Goal: Task Accomplishment & Management: Complete application form

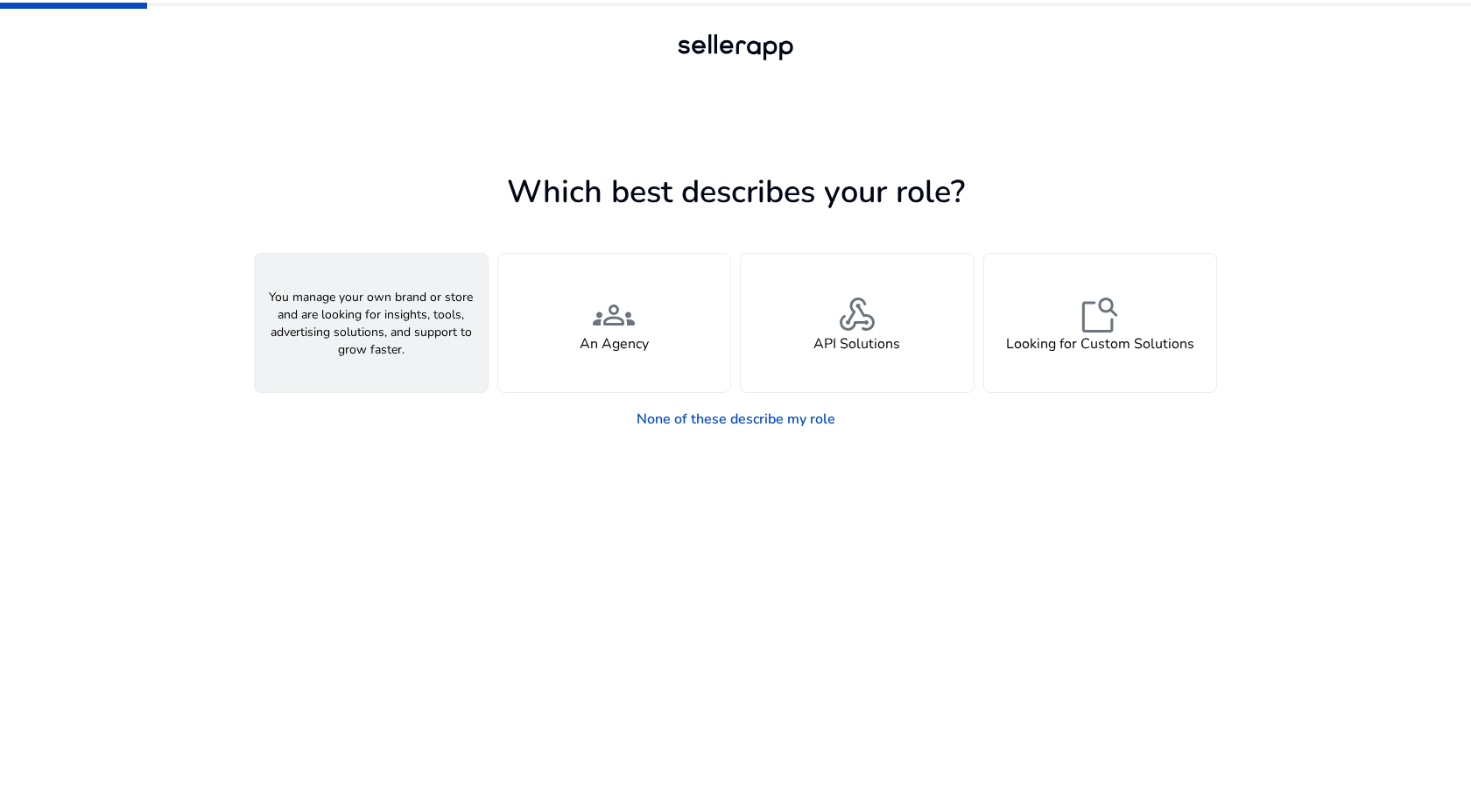
click at [437, 331] on div "person A Seller" at bounding box center [372, 323] width 233 height 138
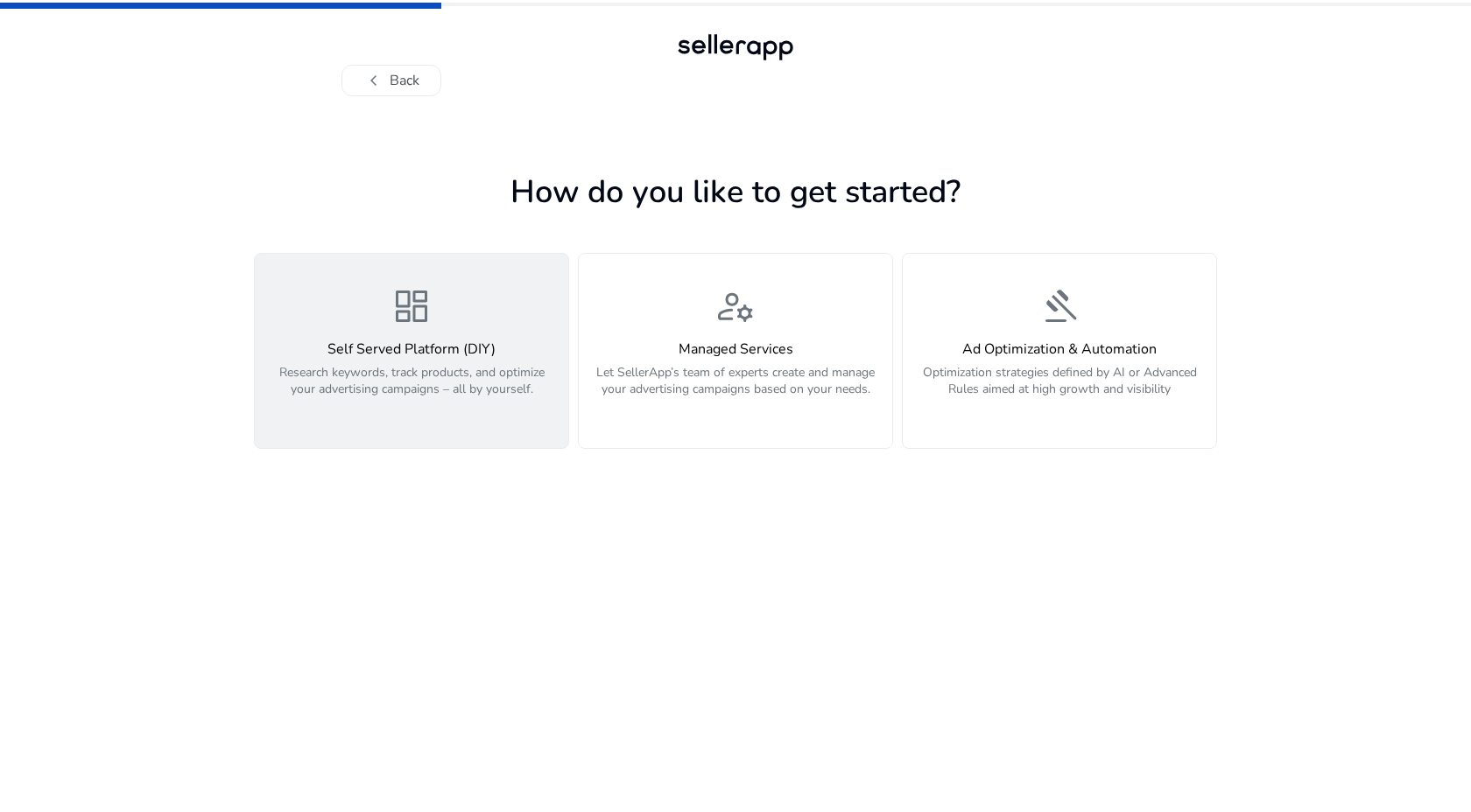
click at [502, 399] on p "Research keywords, track products, and optimize your advertising campaigns – al…" at bounding box center [411, 389] width 293 height 52
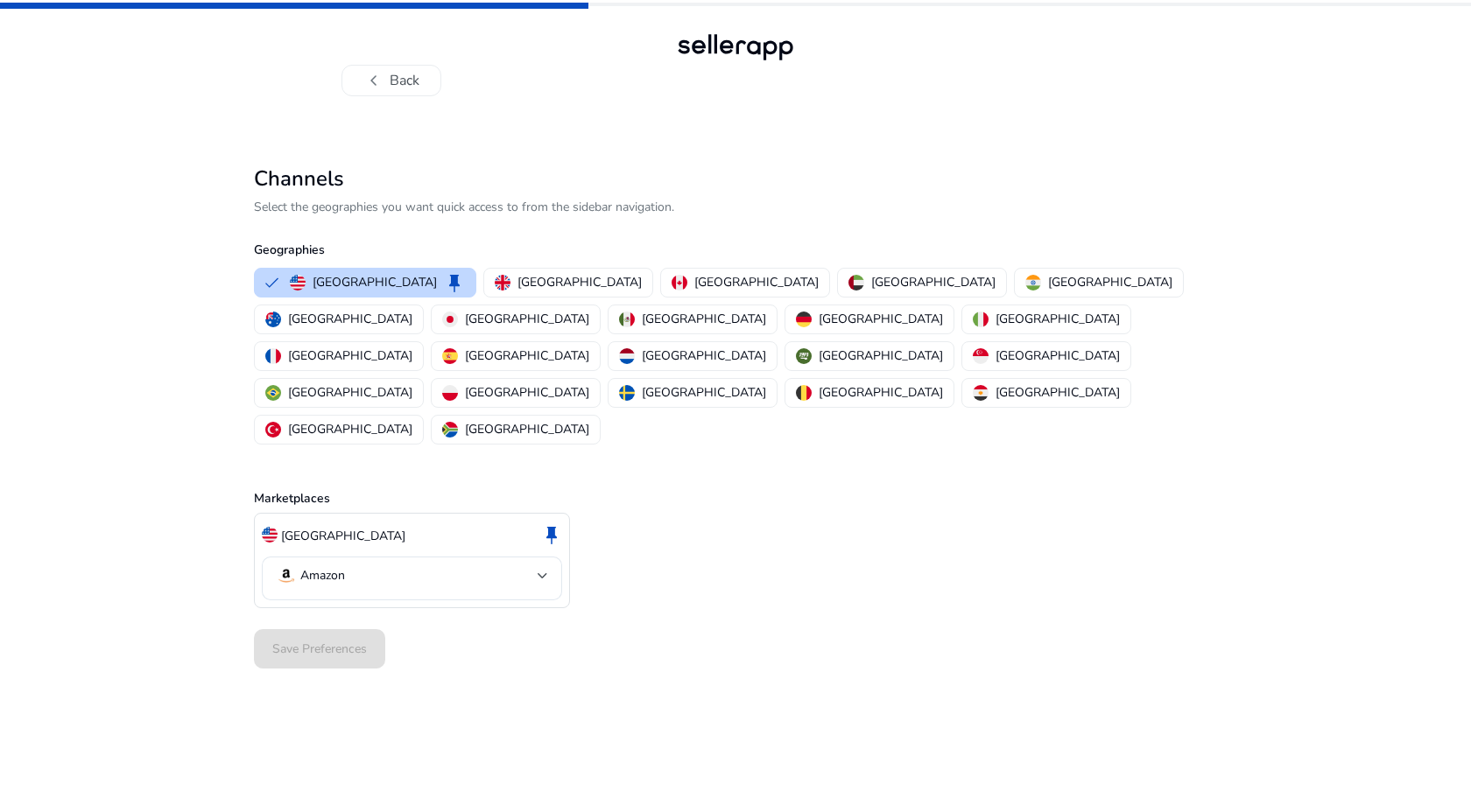
click at [354, 623] on div "Save Preferences" at bounding box center [736, 649] width 963 height 53
click at [394, 556] on div "Amazon" at bounding box center [411, 578] width 272 height 44
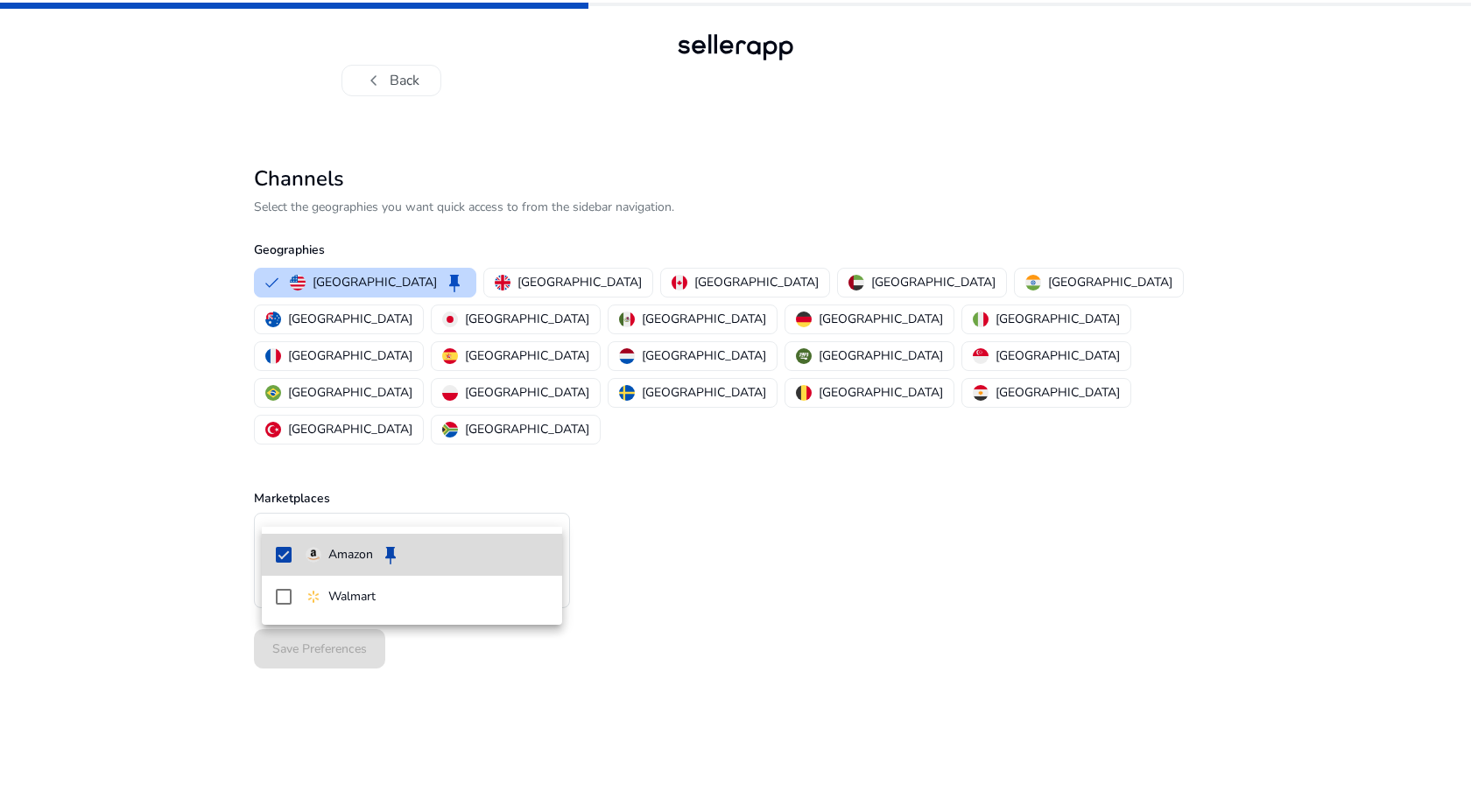
click at [359, 567] on mat-option "Amazon keep" at bounding box center [411, 554] width 300 height 42
click at [395, 552] on span "Amazon" at bounding box center [427, 554] width 243 height 19
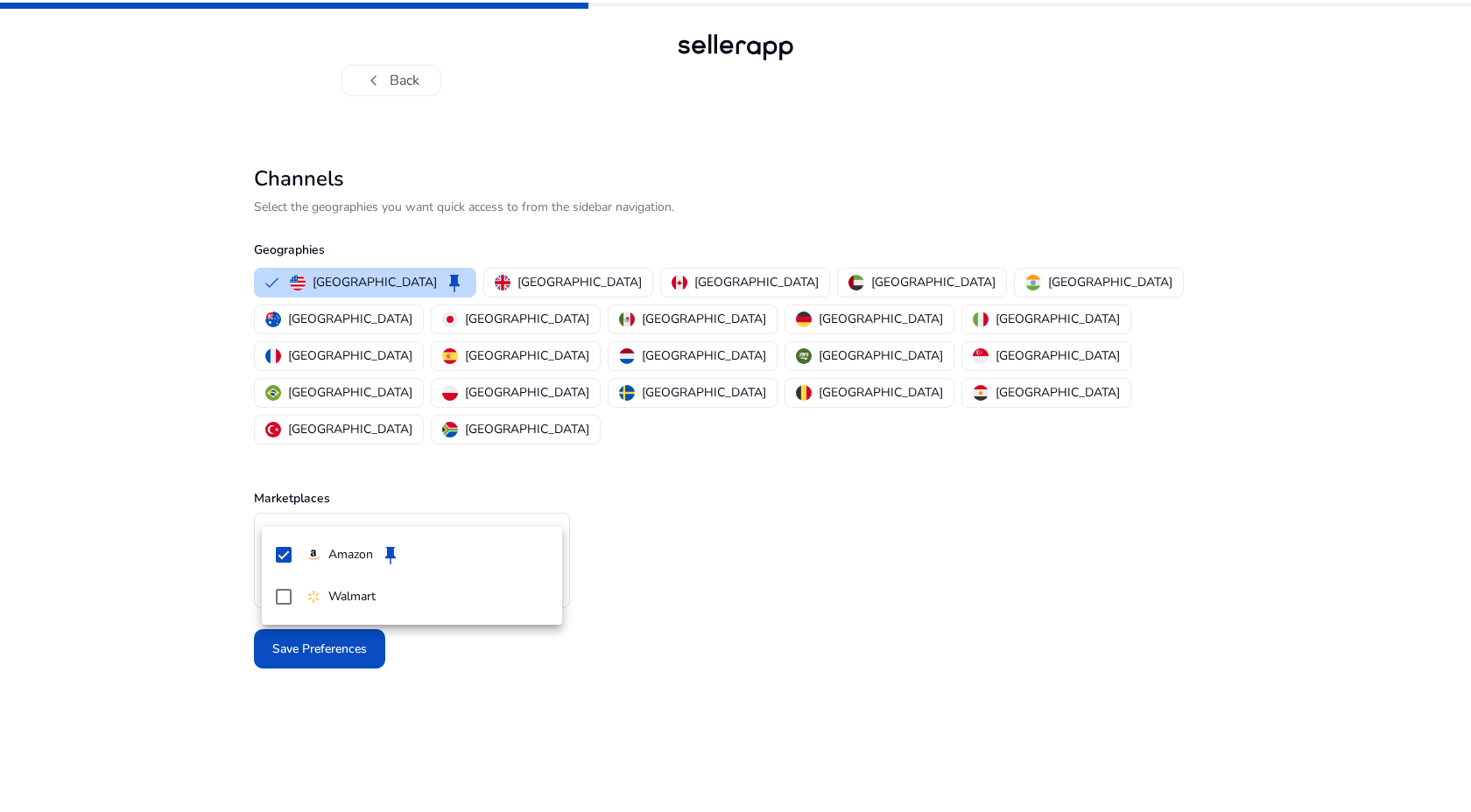
click at [372, 713] on div at bounding box center [736, 406] width 1471 height 812
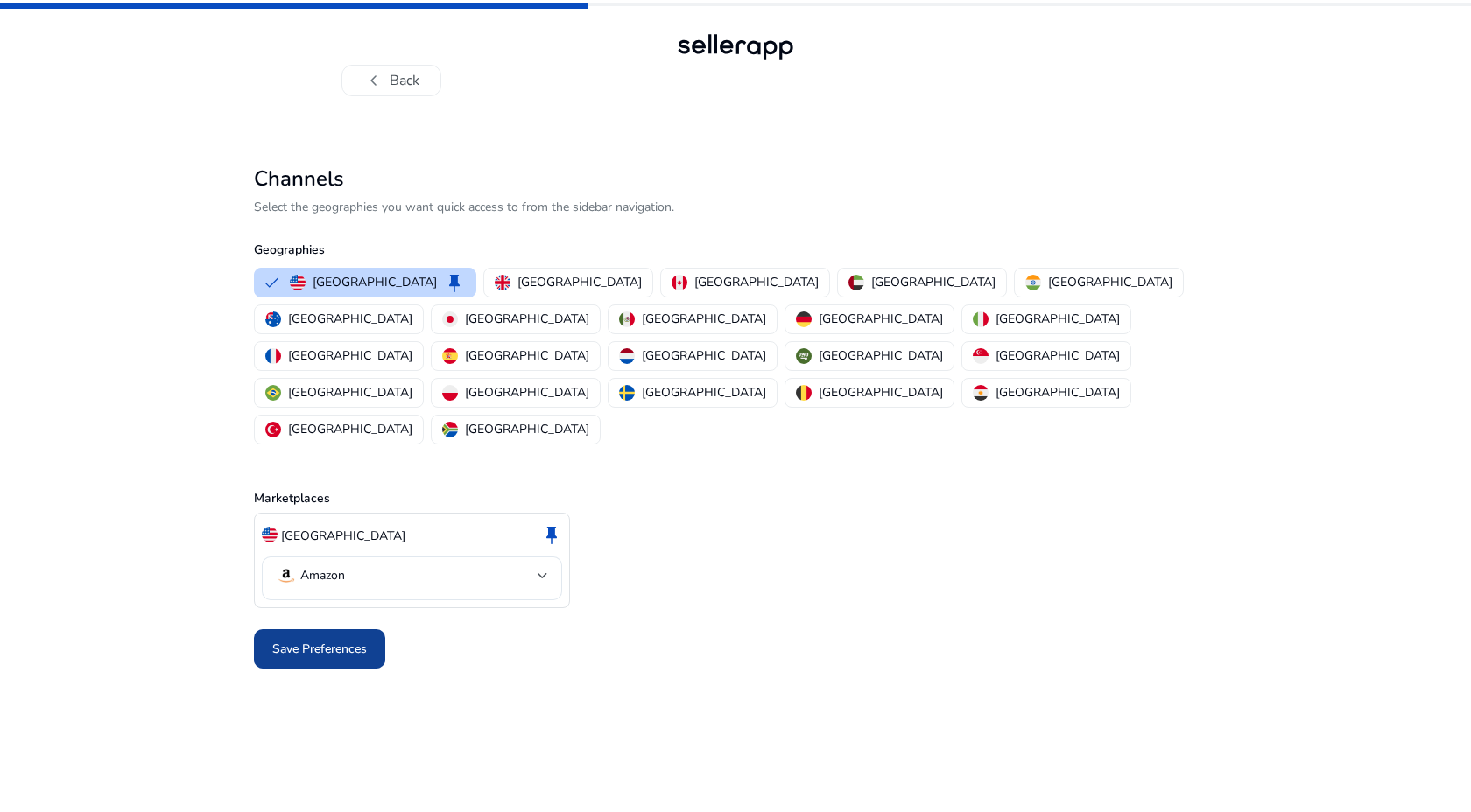
click at [350, 628] on span at bounding box center [319, 649] width 132 height 42
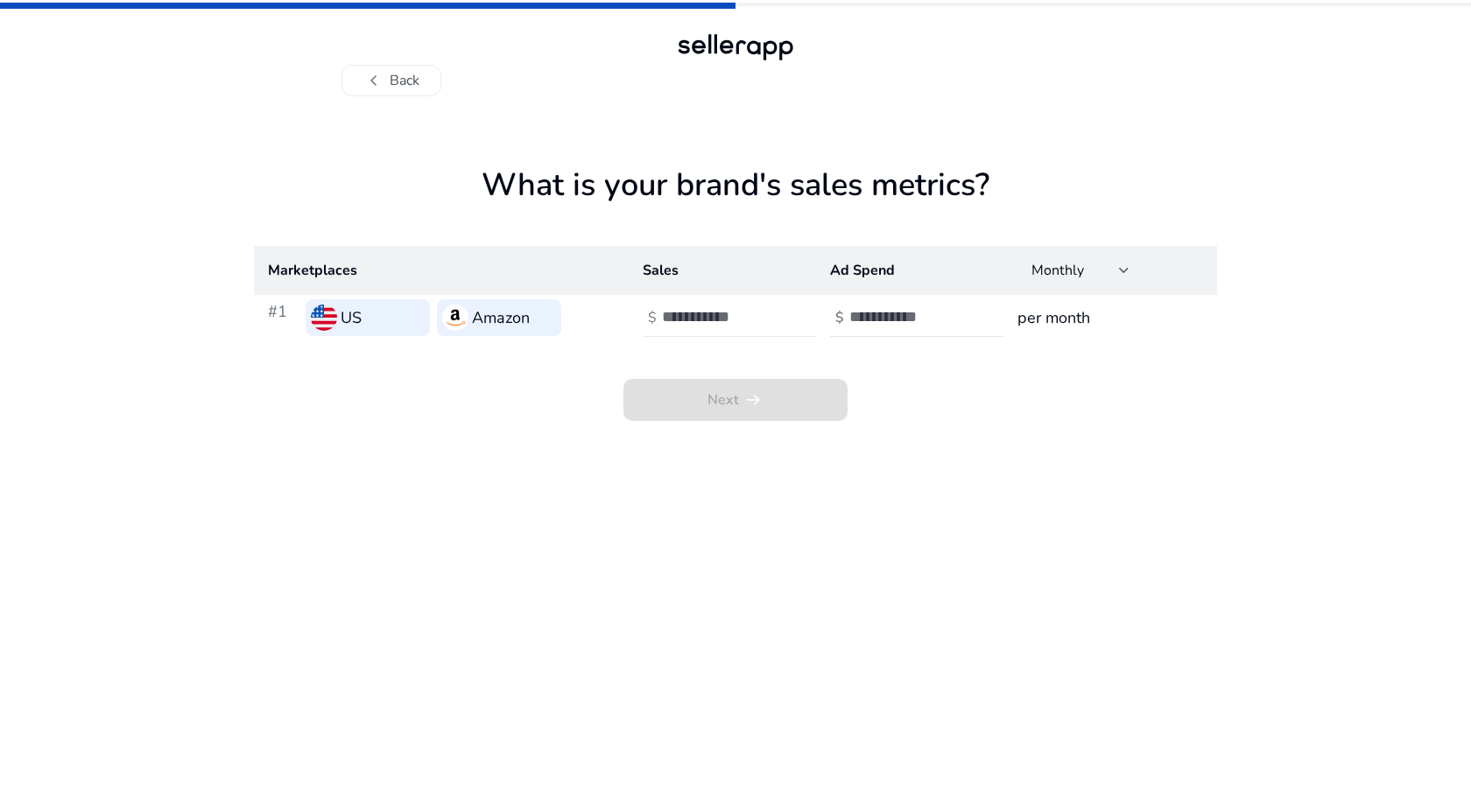
click at [700, 306] on div at bounding box center [740, 317] width 157 height 39
type input "****"
click at [839, 318] on h4 "$" at bounding box center [839, 318] width 9 height 17
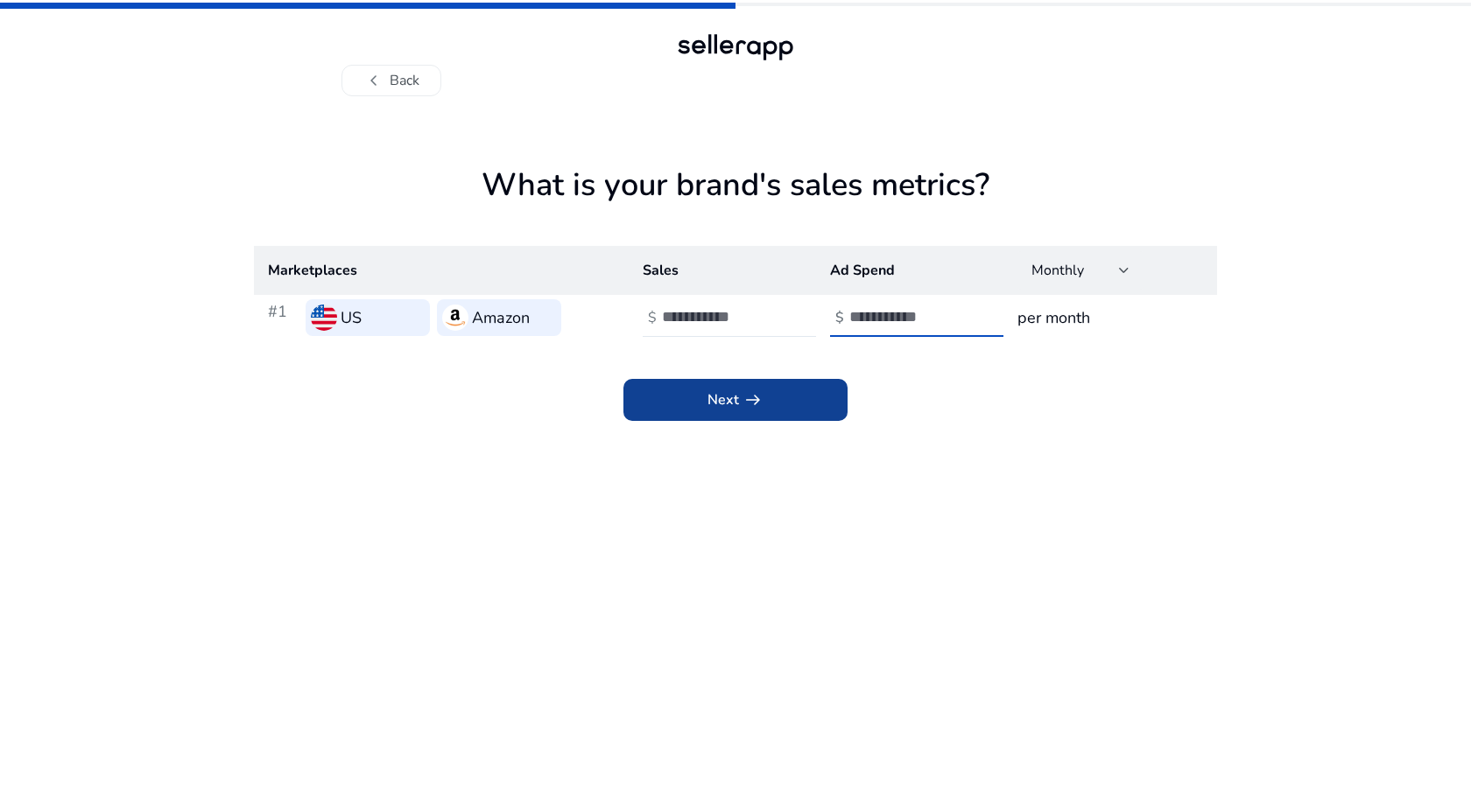
type input "*"
click at [712, 416] on span at bounding box center [736, 400] width 224 height 42
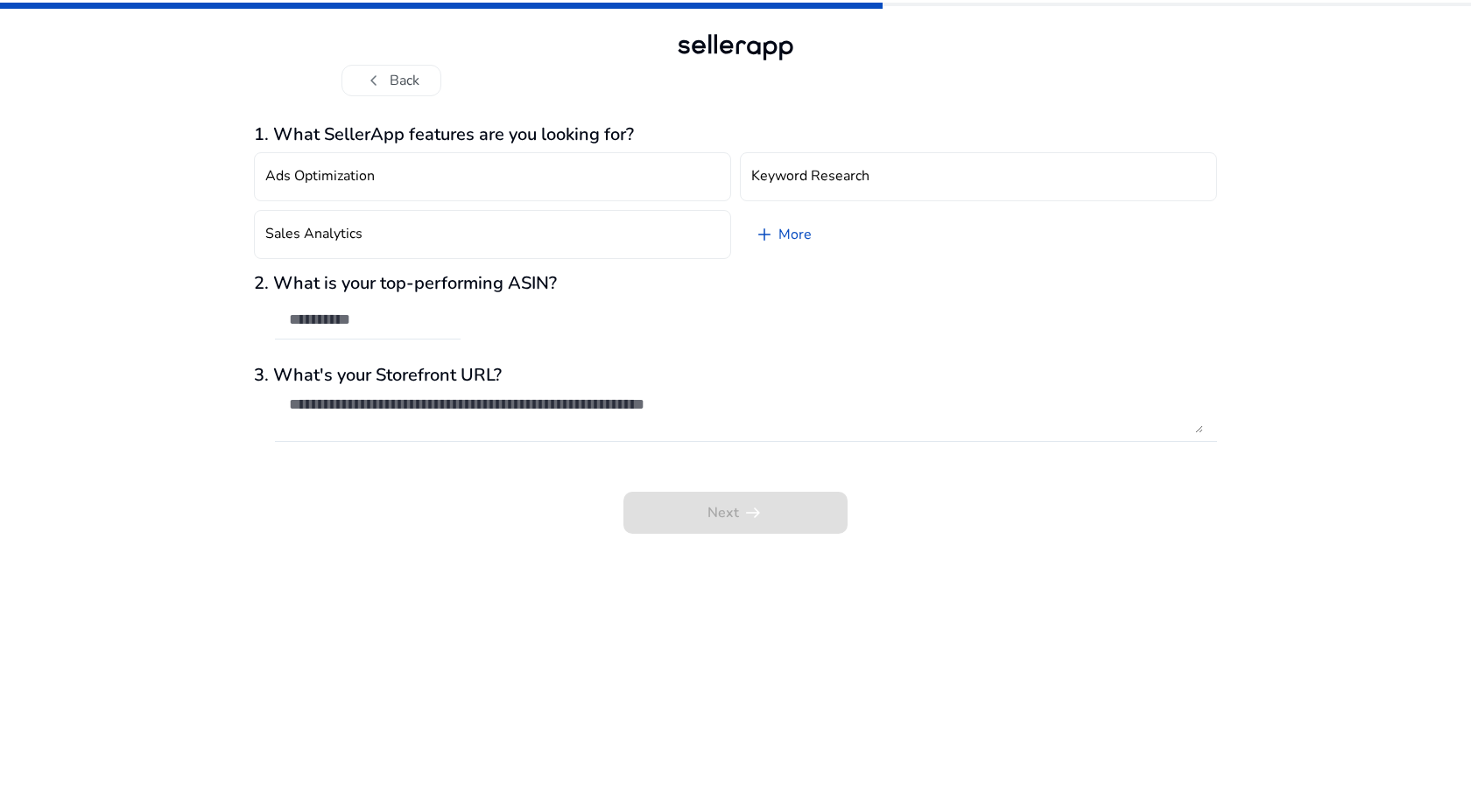
click at [463, 327] on div "2. What is your top-performing ASIN?" at bounding box center [736, 316] width 963 height 85
click at [395, 310] on input "text" at bounding box center [368, 319] width 157 height 19
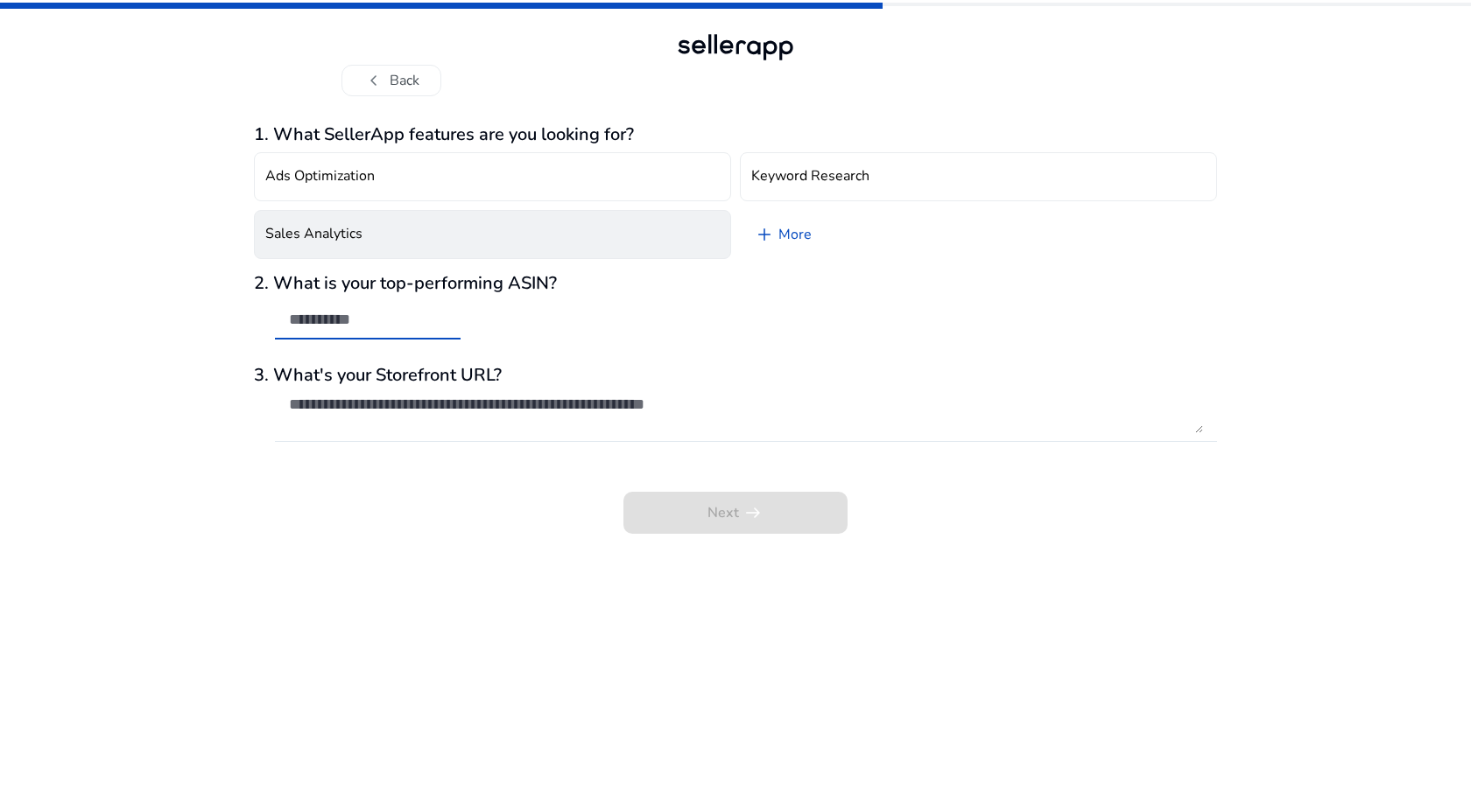
click at [450, 226] on button "Sales Analytics" at bounding box center [492, 235] width 477 height 49
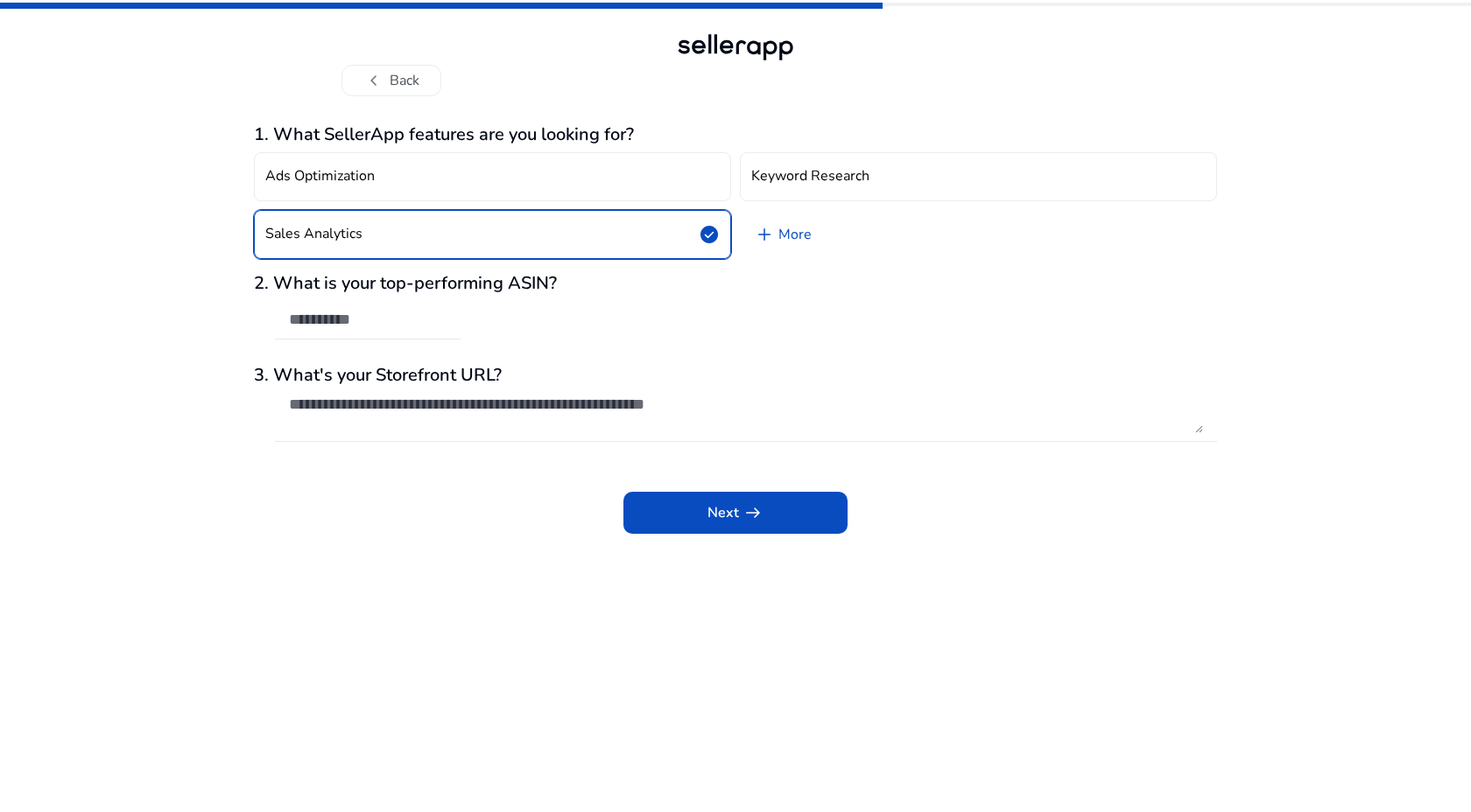
click at [398, 389] on div at bounding box center [746, 413] width 914 height 56
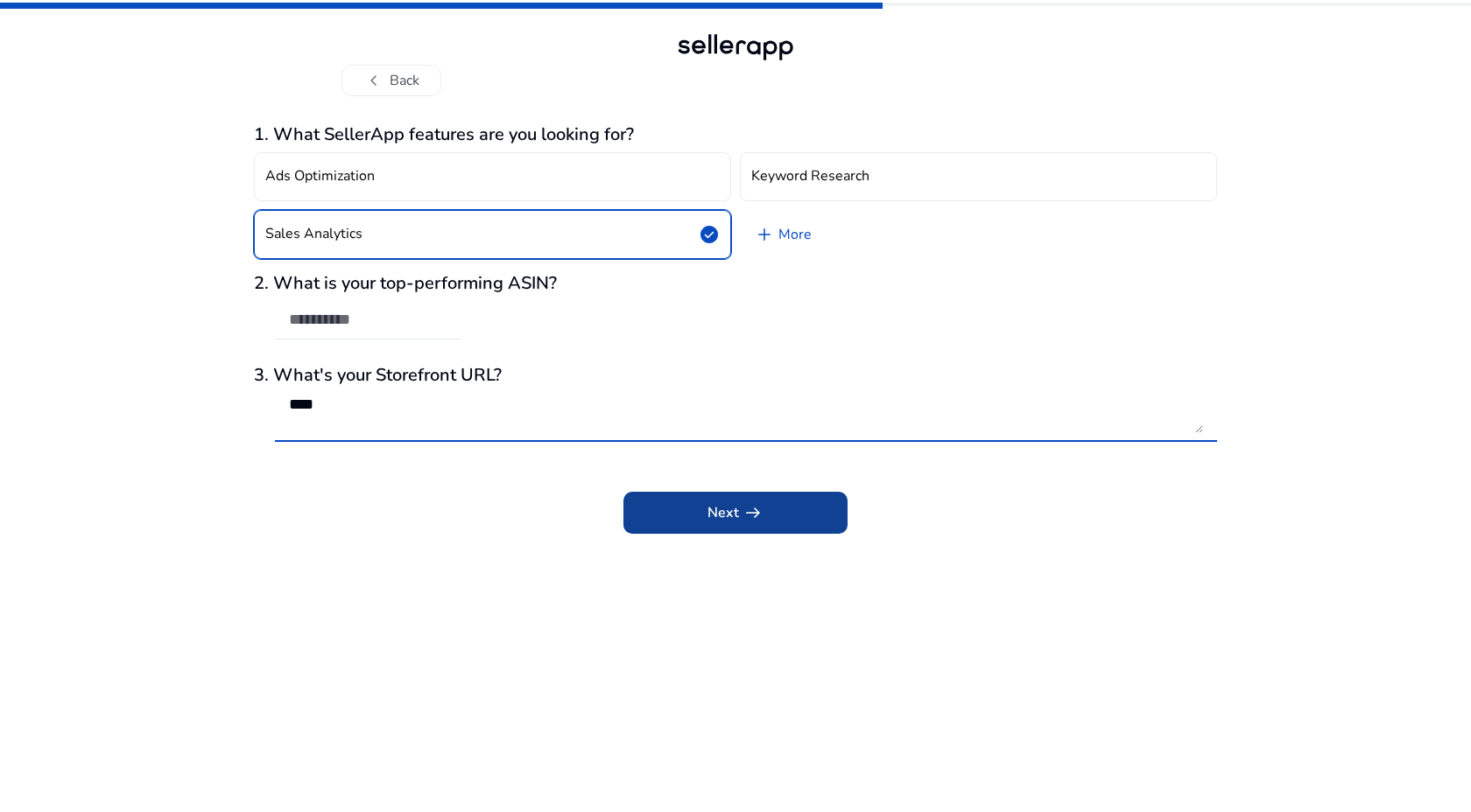
type textarea "****"
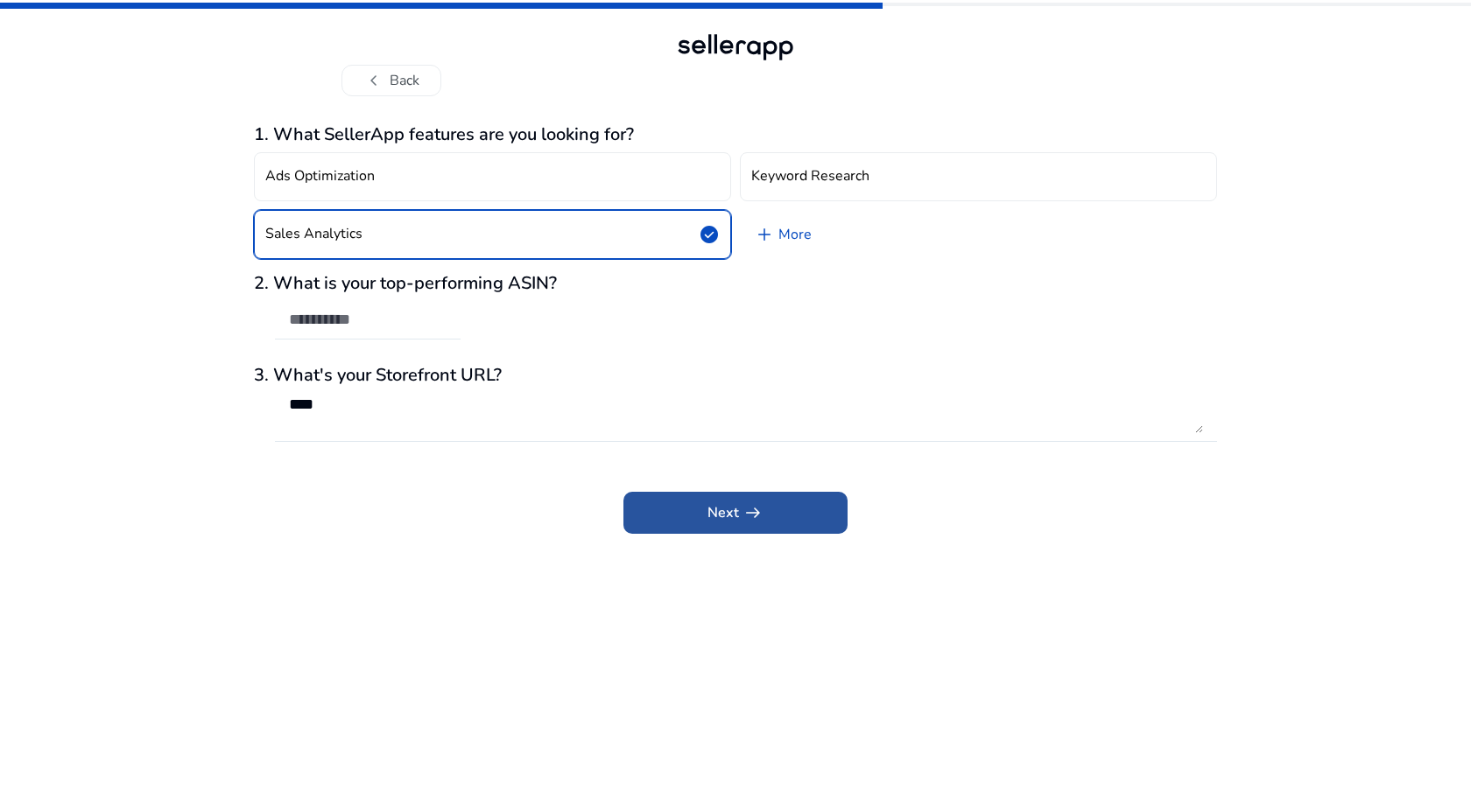
click at [672, 520] on span at bounding box center [736, 513] width 224 height 42
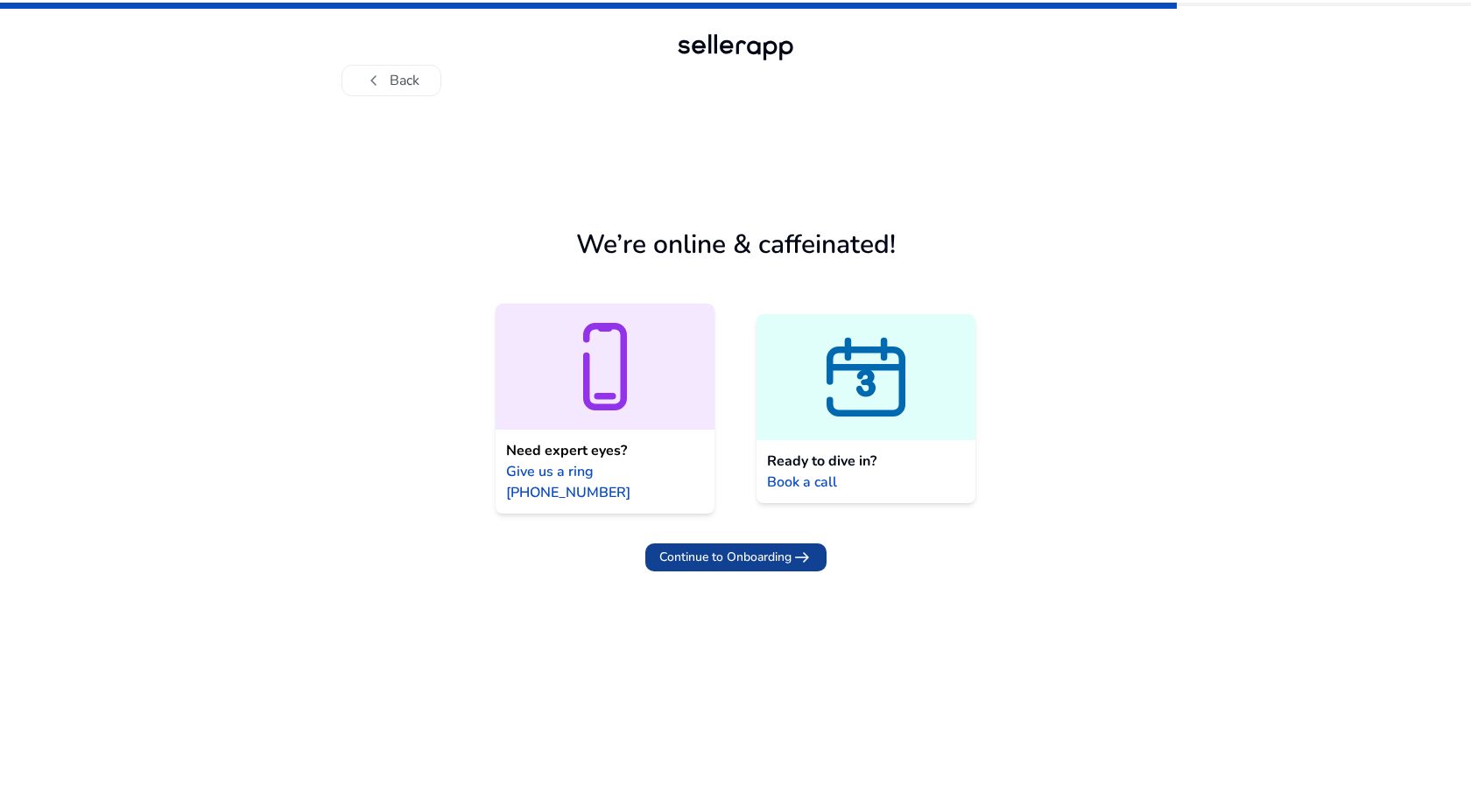
click at [700, 548] on span "Continue to Onboarding" at bounding box center [725, 556] width 132 height 18
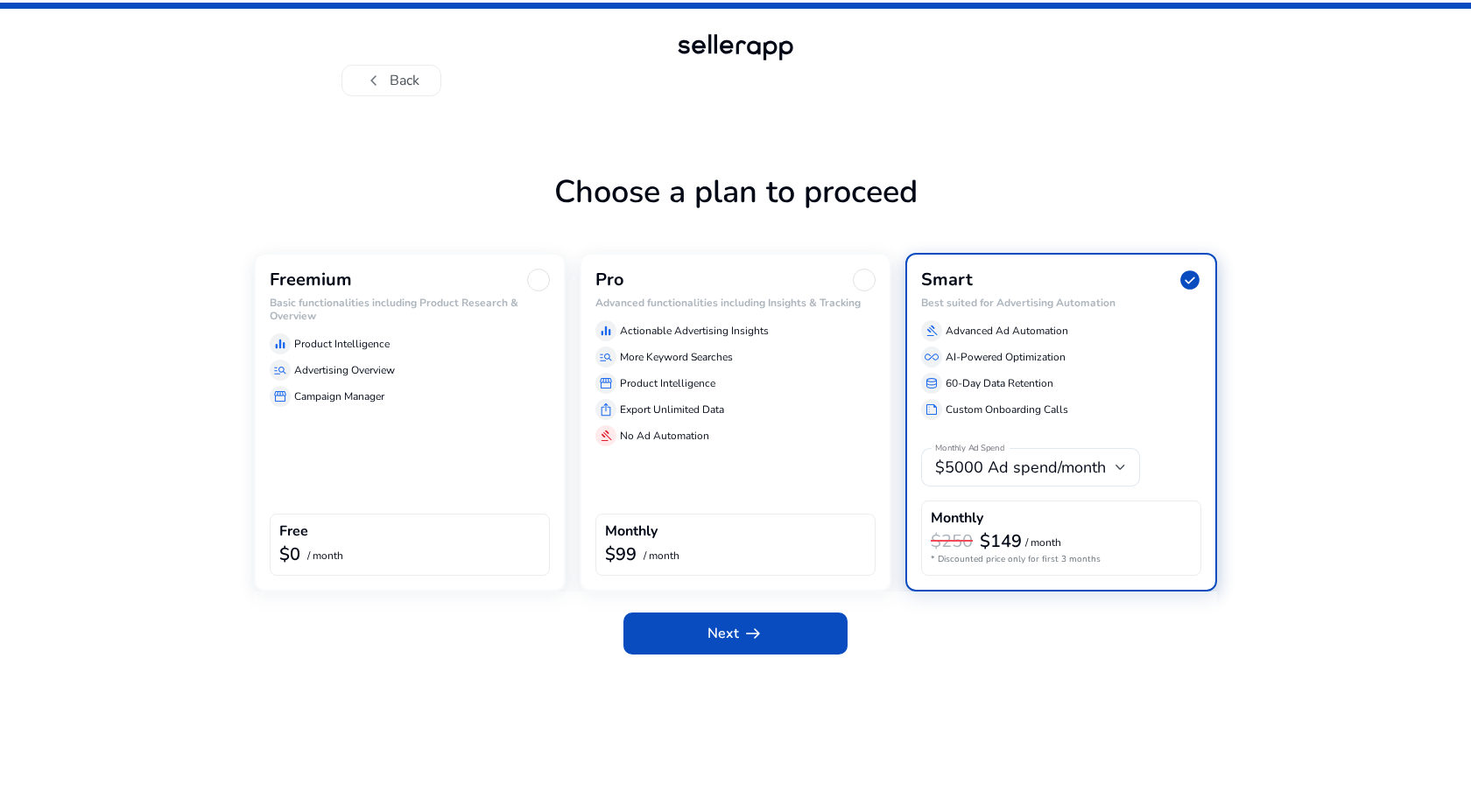
click at [482, 514] on div "Free $0 / month" at bounding box center [409, 545] width 281 height 63
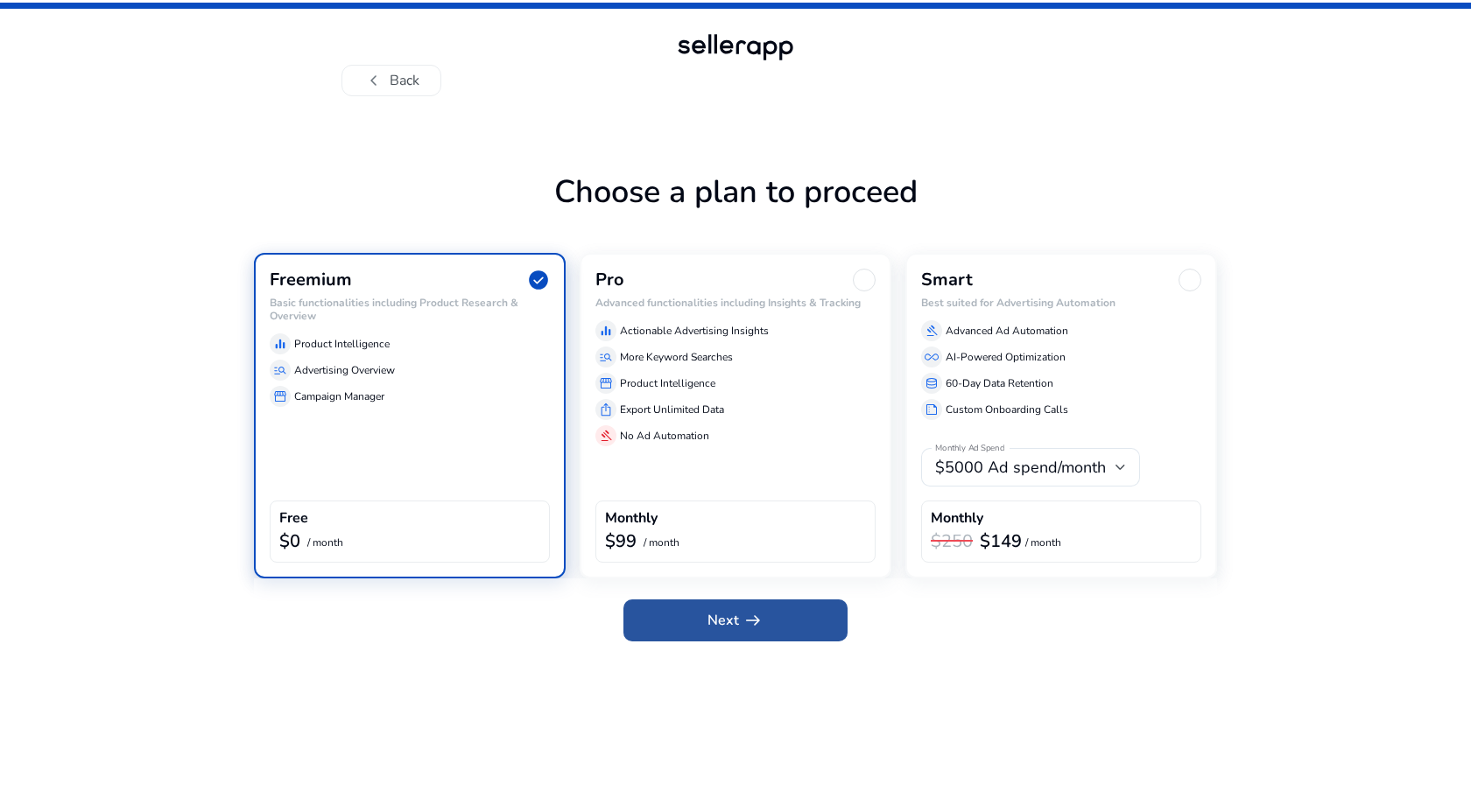
click at [696, 624] on span at bounding box center [736, 621] width 224 height 42
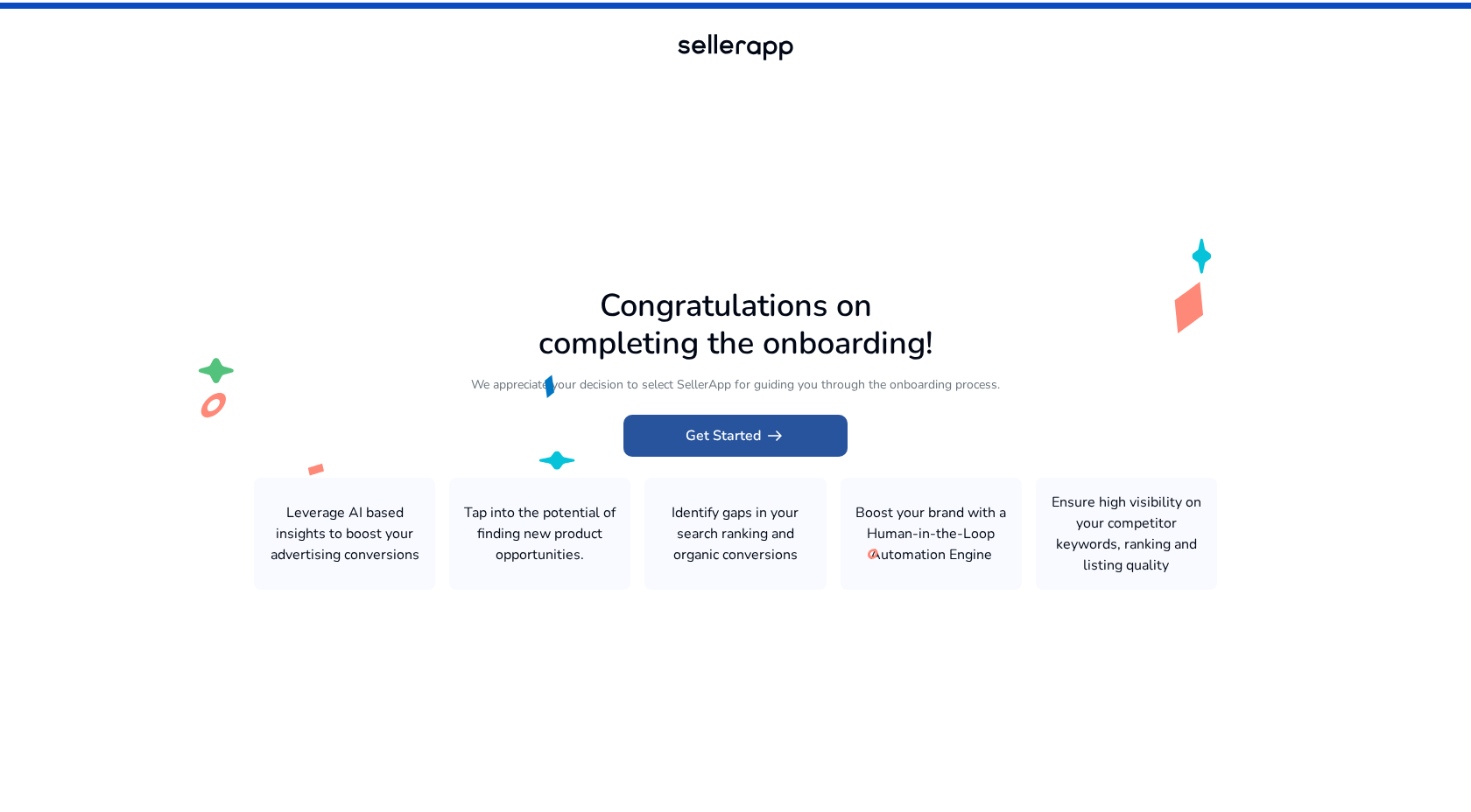
click at [790, 424] on span at bounding box center [736, 436] width 224 height 42
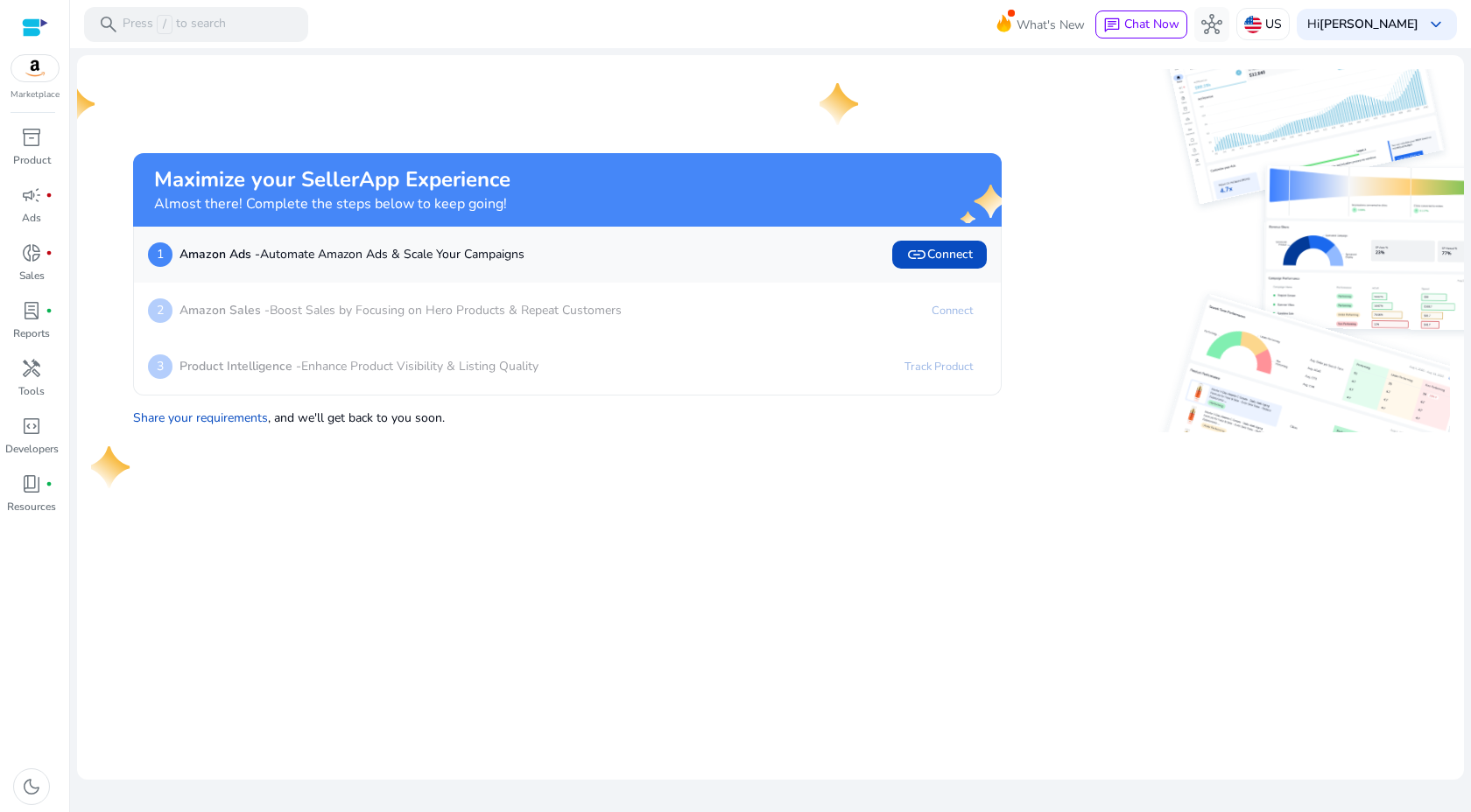
click at [1148, 151] on img at bounding box center [1232, 141] width 434 height 145
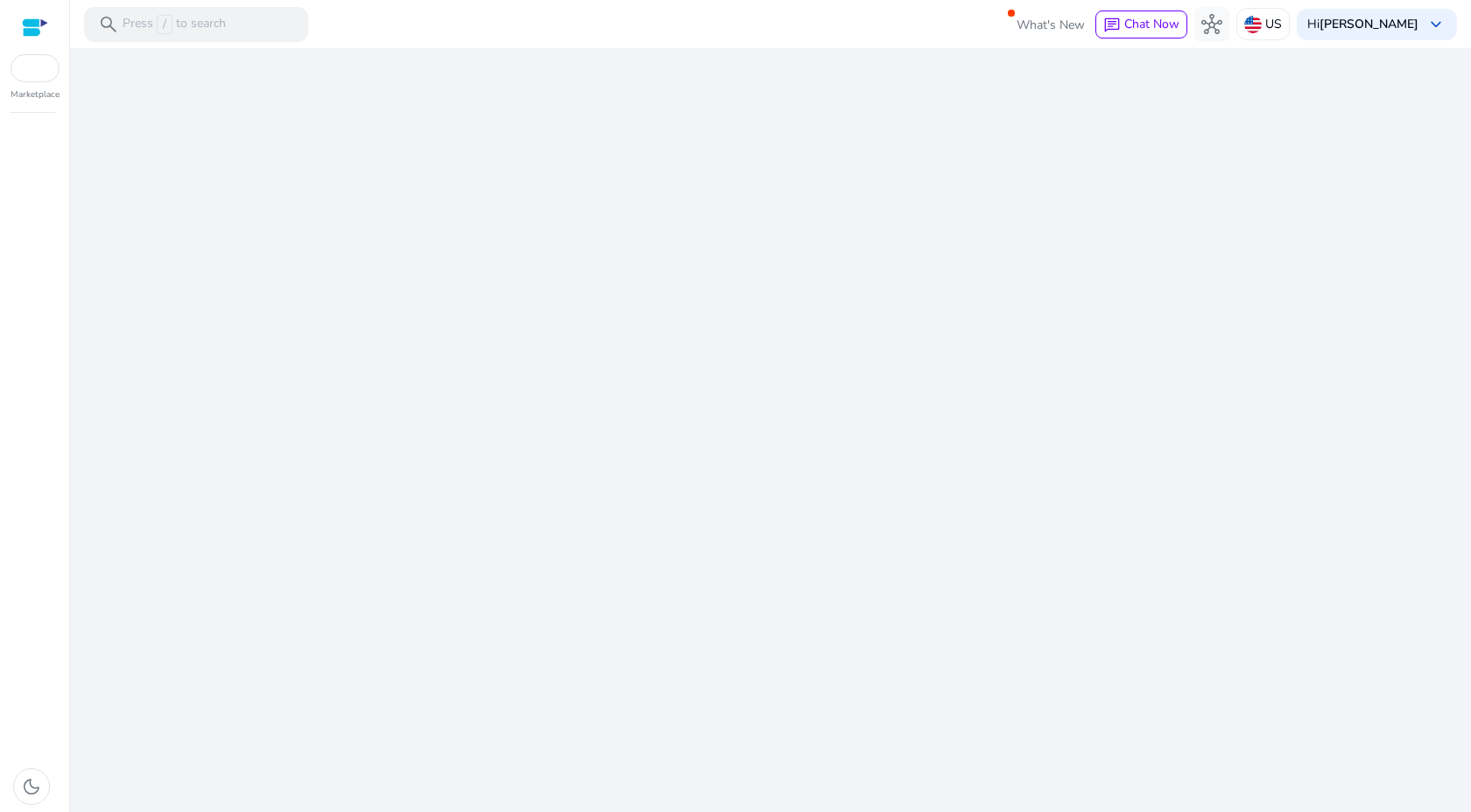
click at [798, 308] on div "We are getting things ready for you..." at bounding box center [770, 430] width 1387 height 764
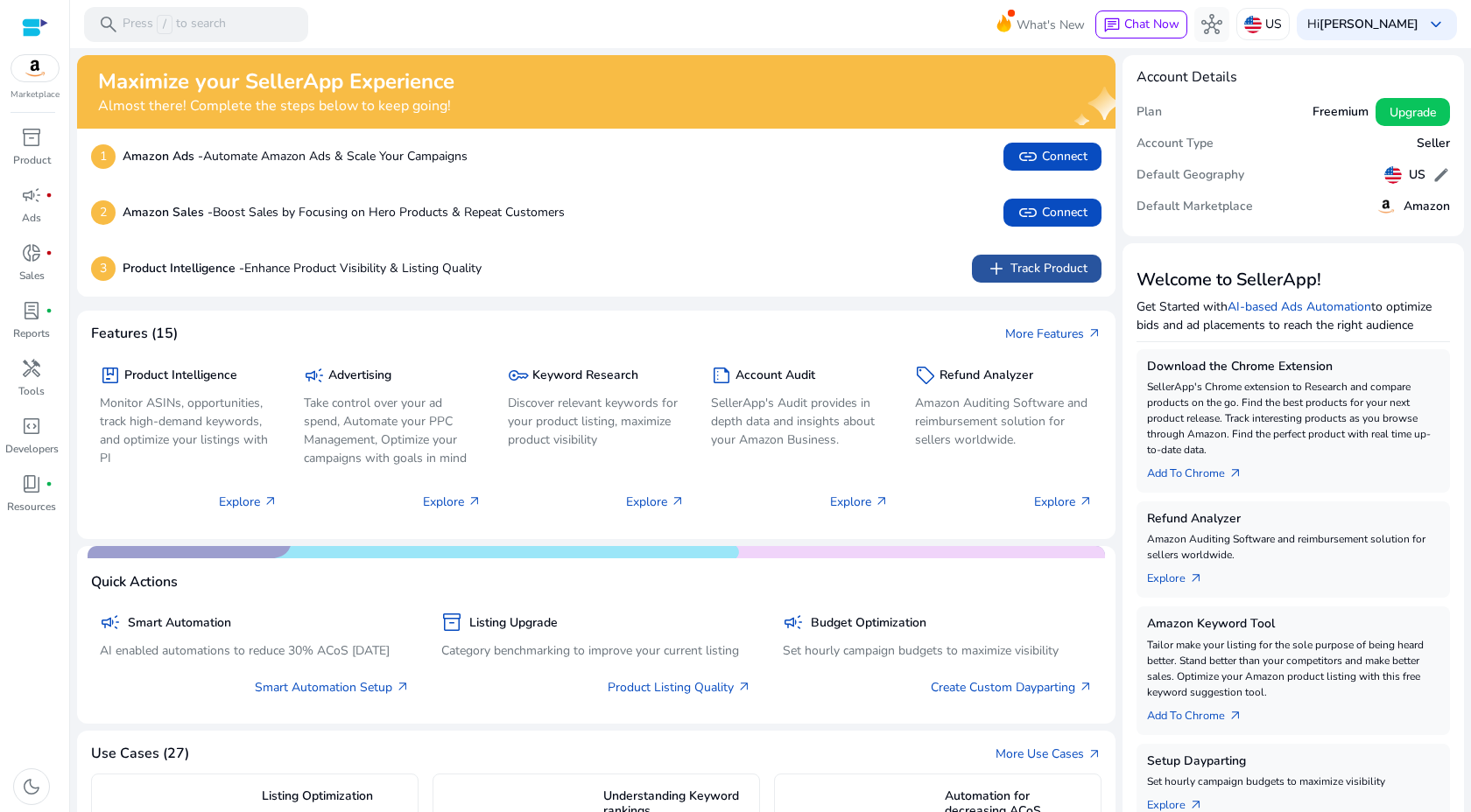
click at [986, 251] on span at bounding box center [1036, 268] width 130 height 42
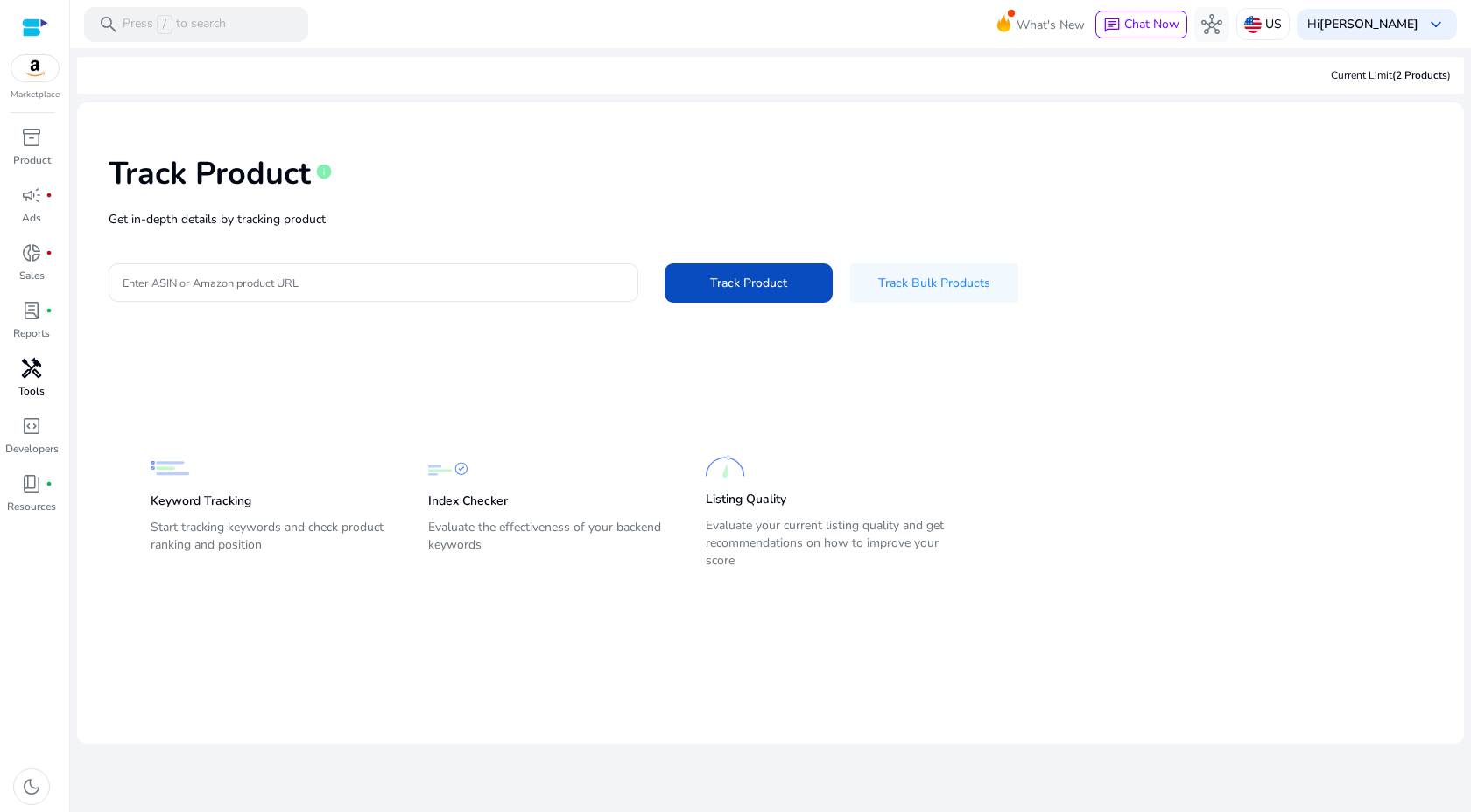
click at [19, 369] on div "handyman" at bounding box center [31, 369] width 49 height 28
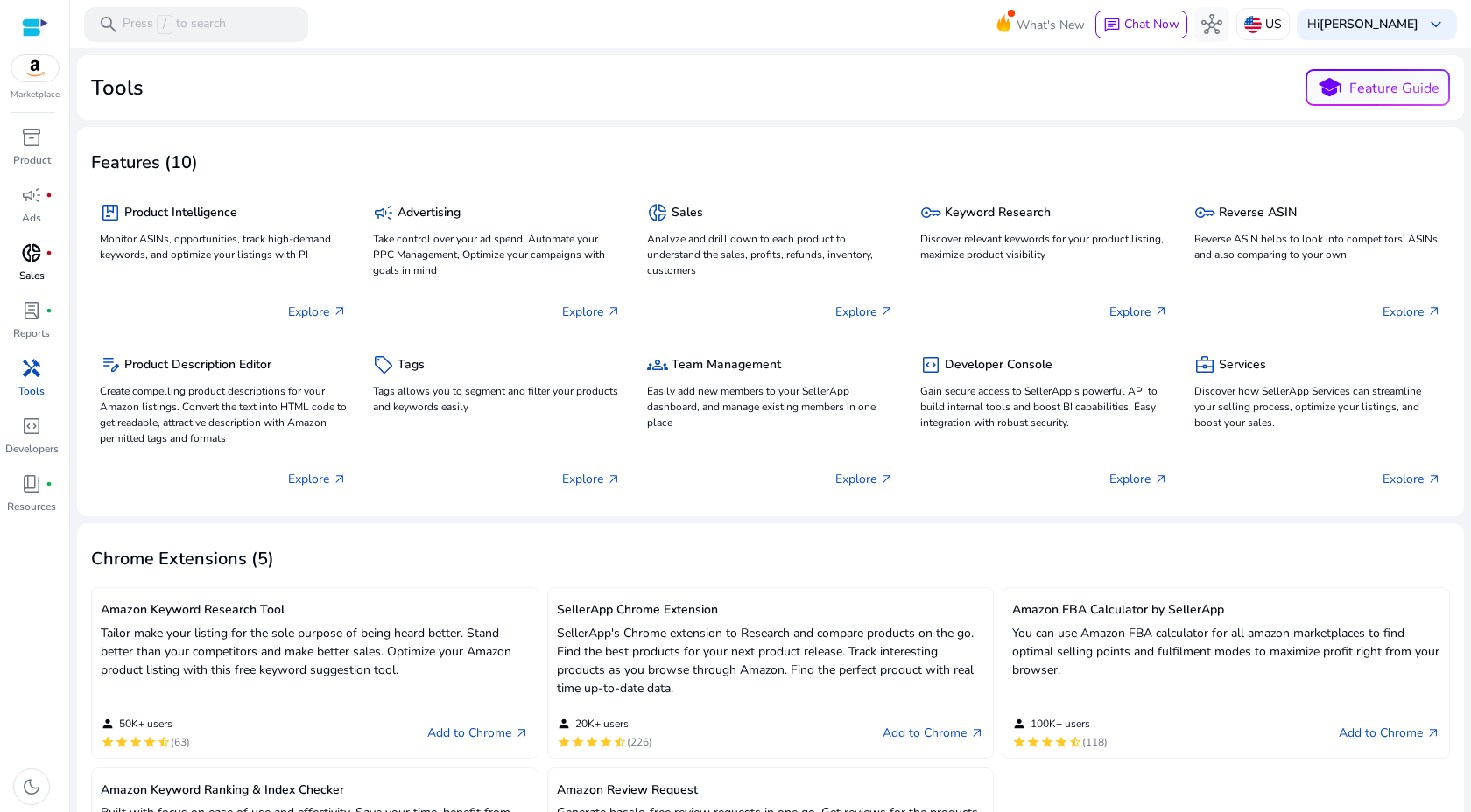
click at [26, 269] on p "Sales" at bounding box center [31, 276] width 26 height 16
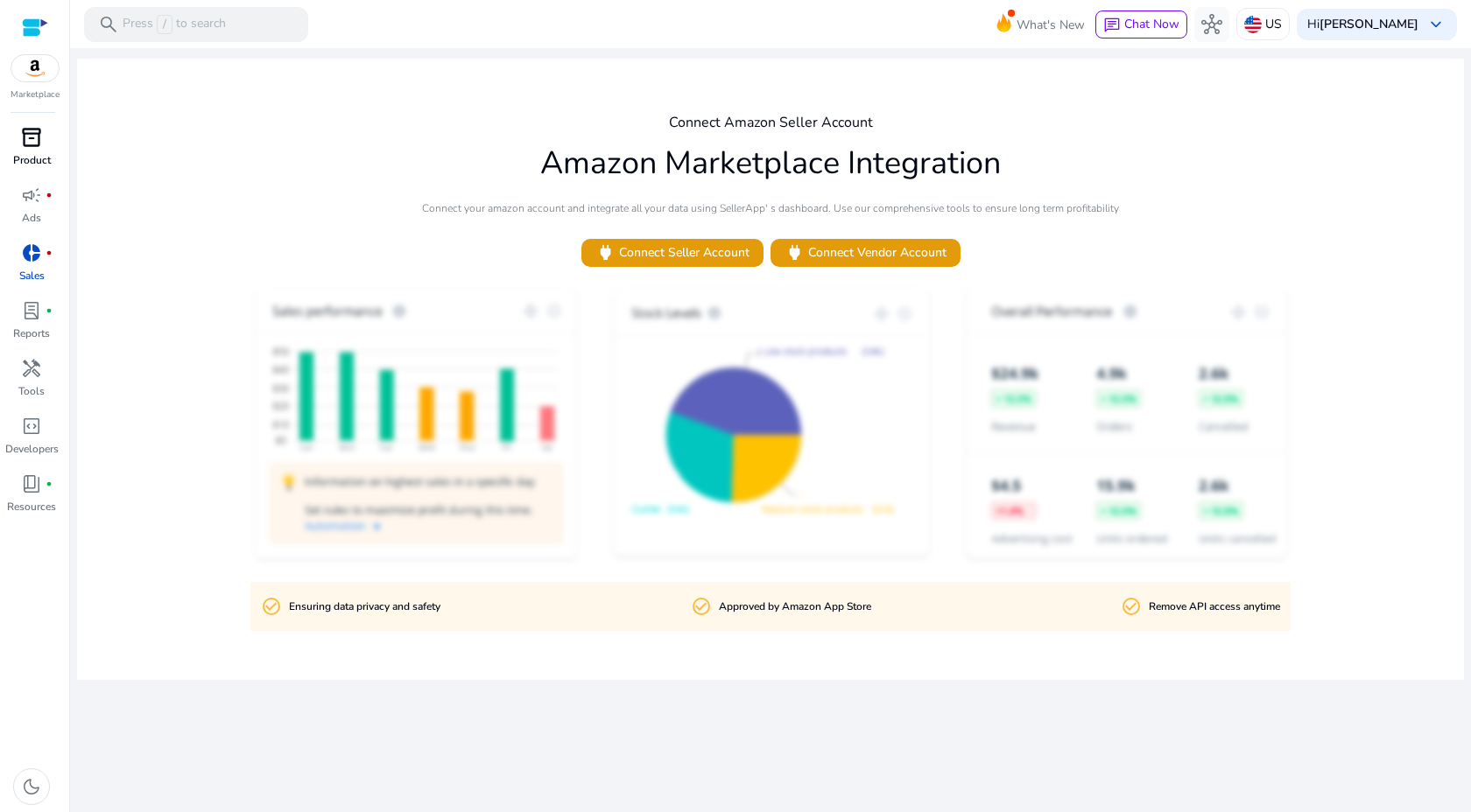
click at [31, 151] on div "inventory_2" at bounding box center [31, 137] width 49 height 28
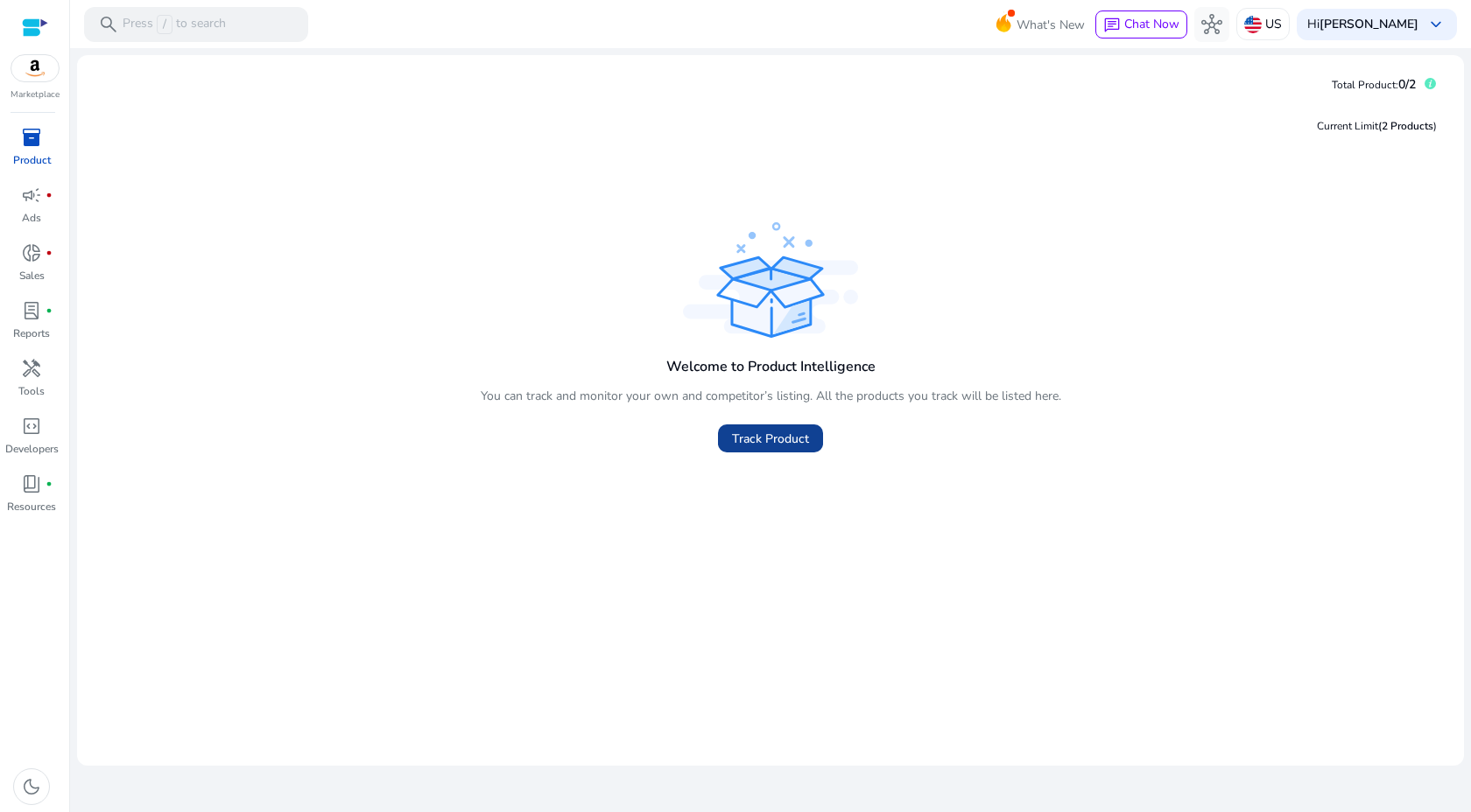
click at [760, 442] on span "Track Product" at bounding box center [770, 439] width 77 height 18
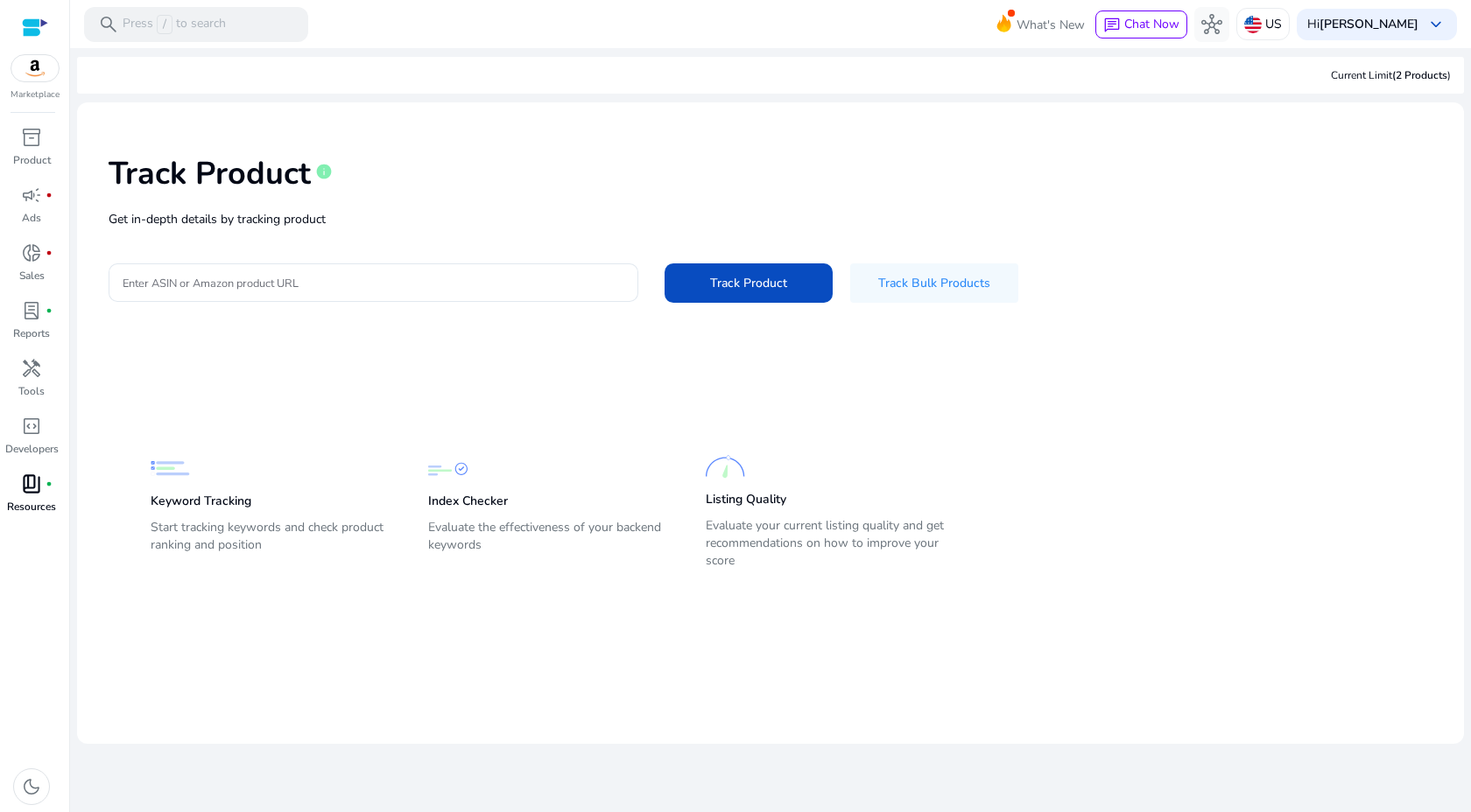
click at [26, 490] on span "book_4" at bounding box center [31, 484] width 21 height 21
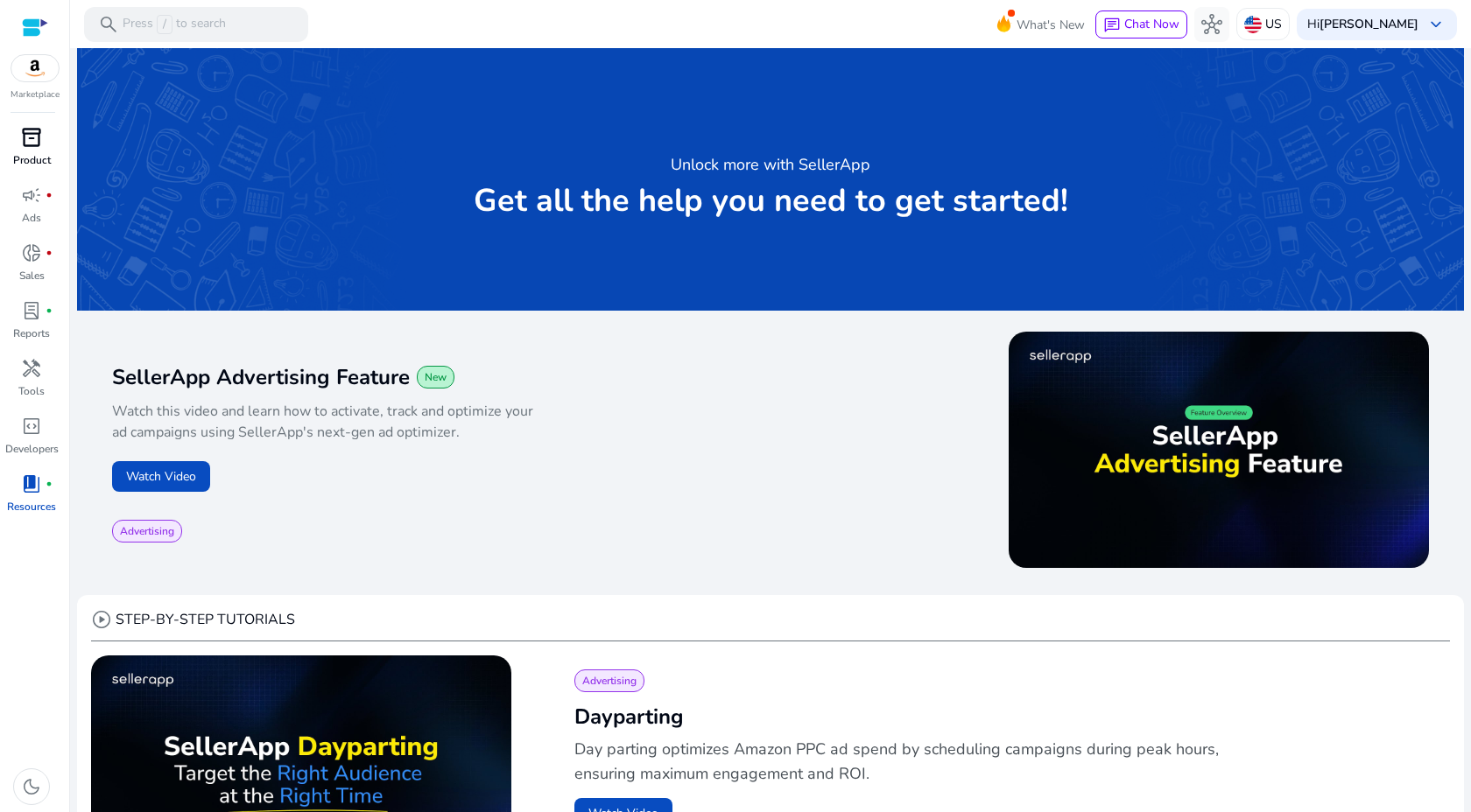
click at [23, 168] on link "inventory_2 Product" at bounding box center [31, 152] width 64 height 58
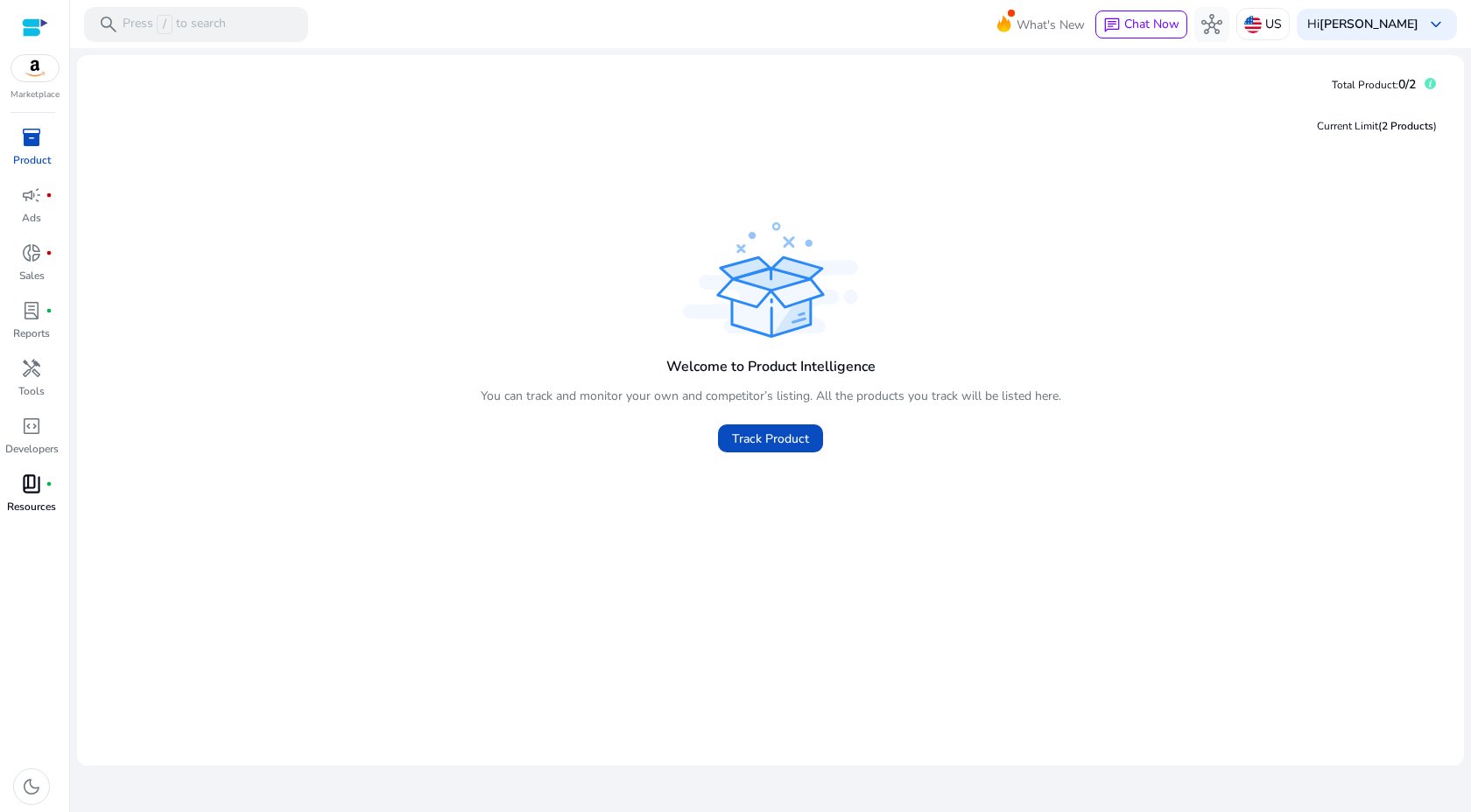
click at [28, 153] on p "Product" at bounding box center [32, 160] width 38 height 16
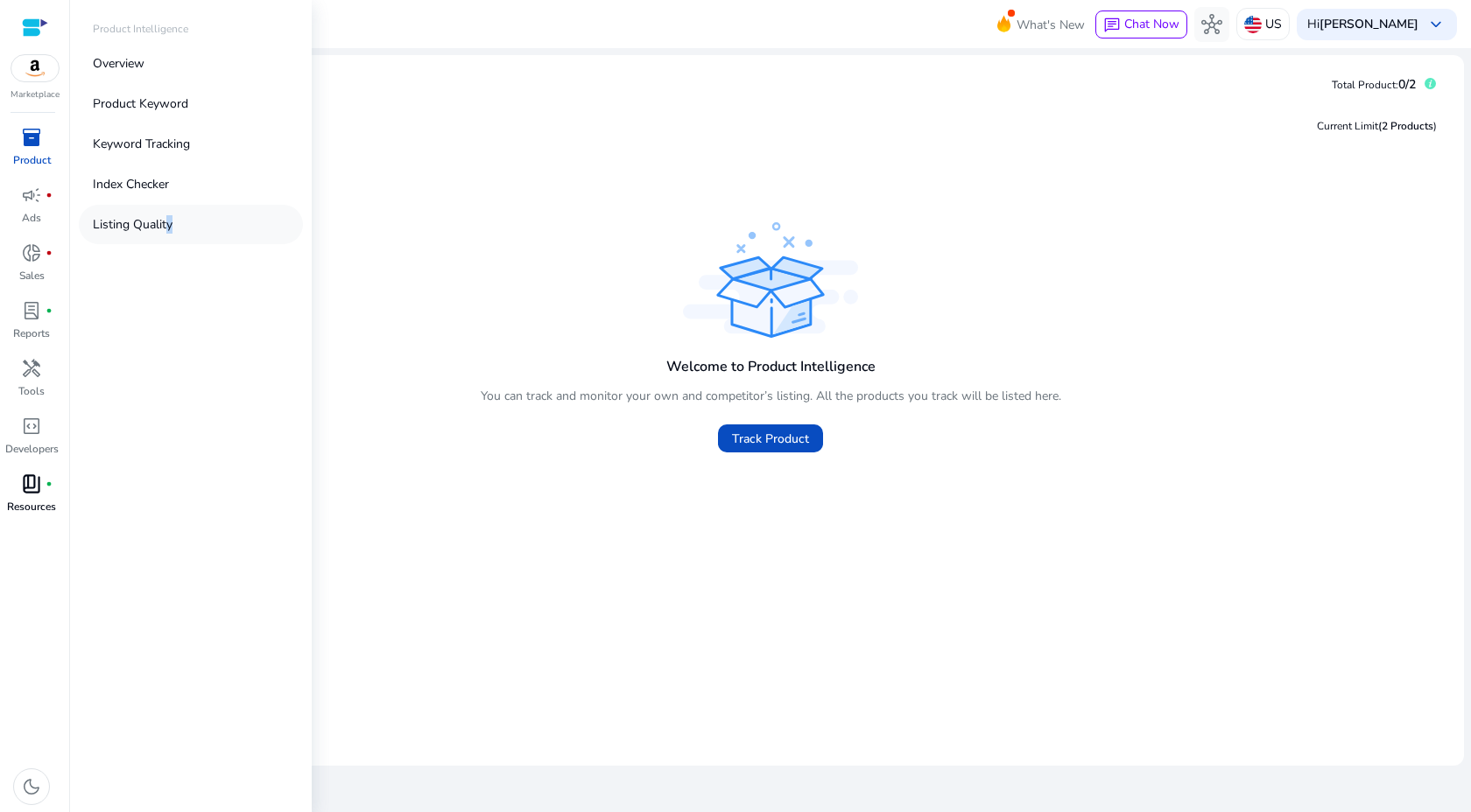
click at [164, 215] on p "Listing Quality" at bounding box center [133, 224] width 80 height 18
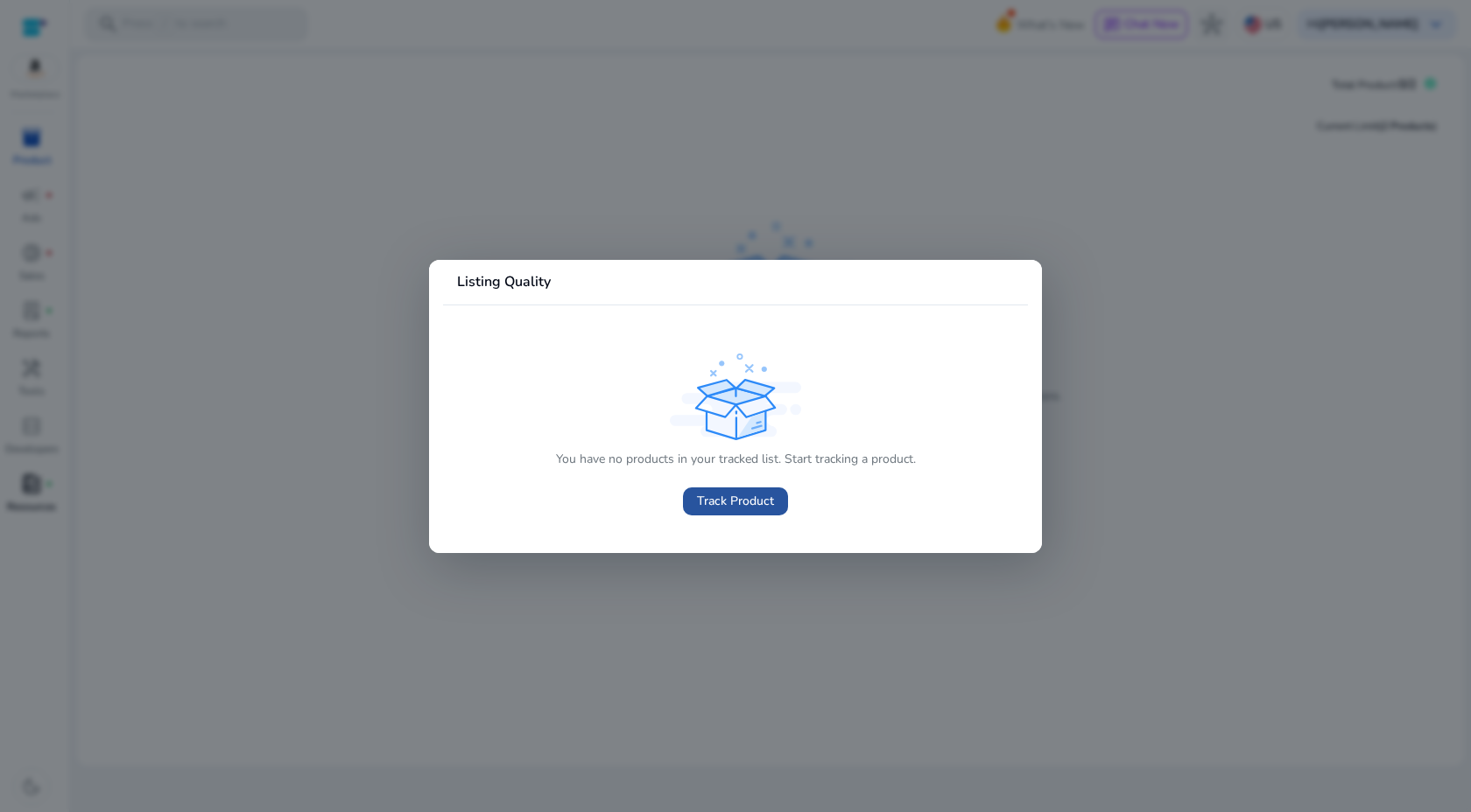
click at [704, 497] on span "Track Product" at bounding box center [735, 500] width 77 height 18
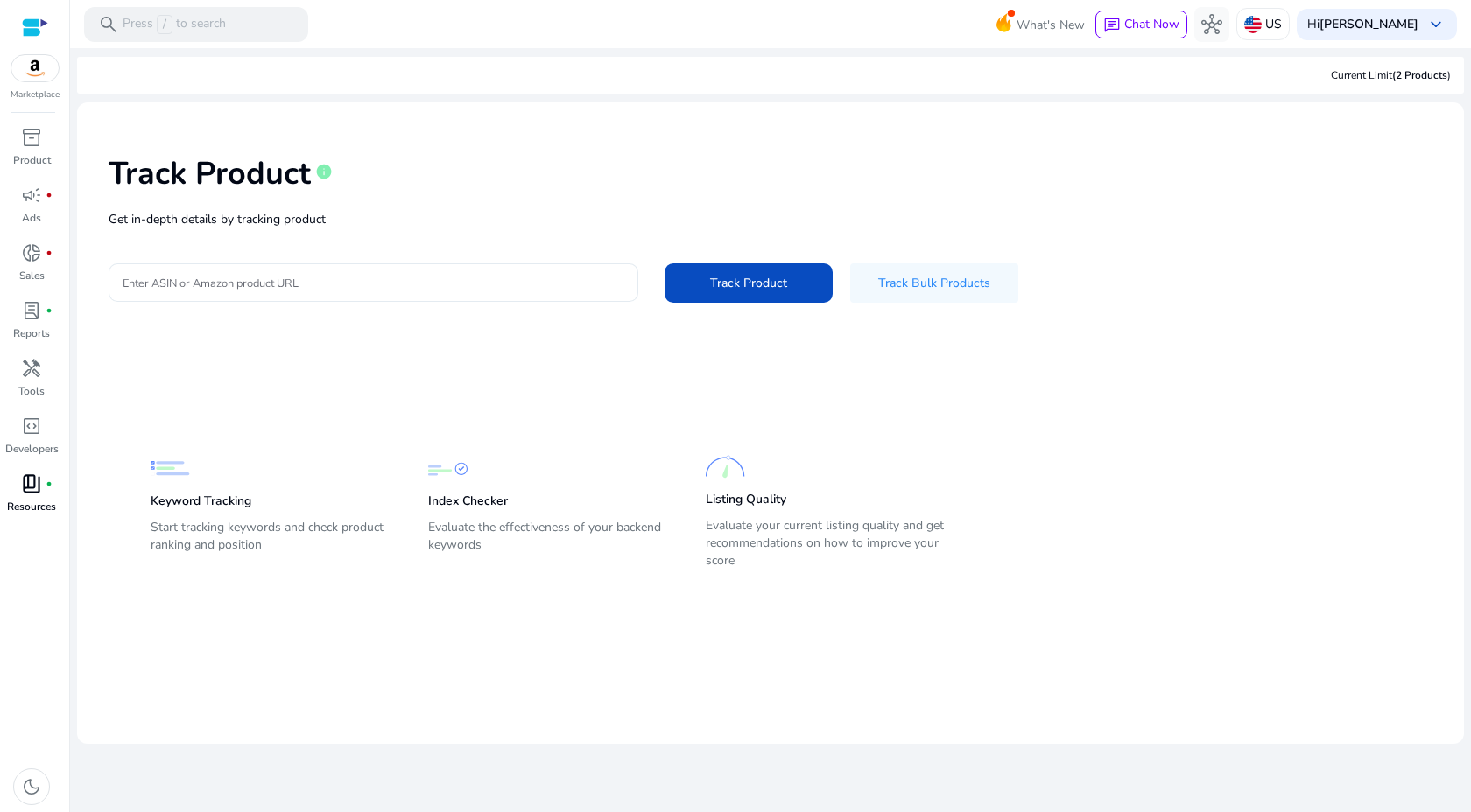
click at [359, 271] on div at bounding box center [372, 282] width 501 height 39
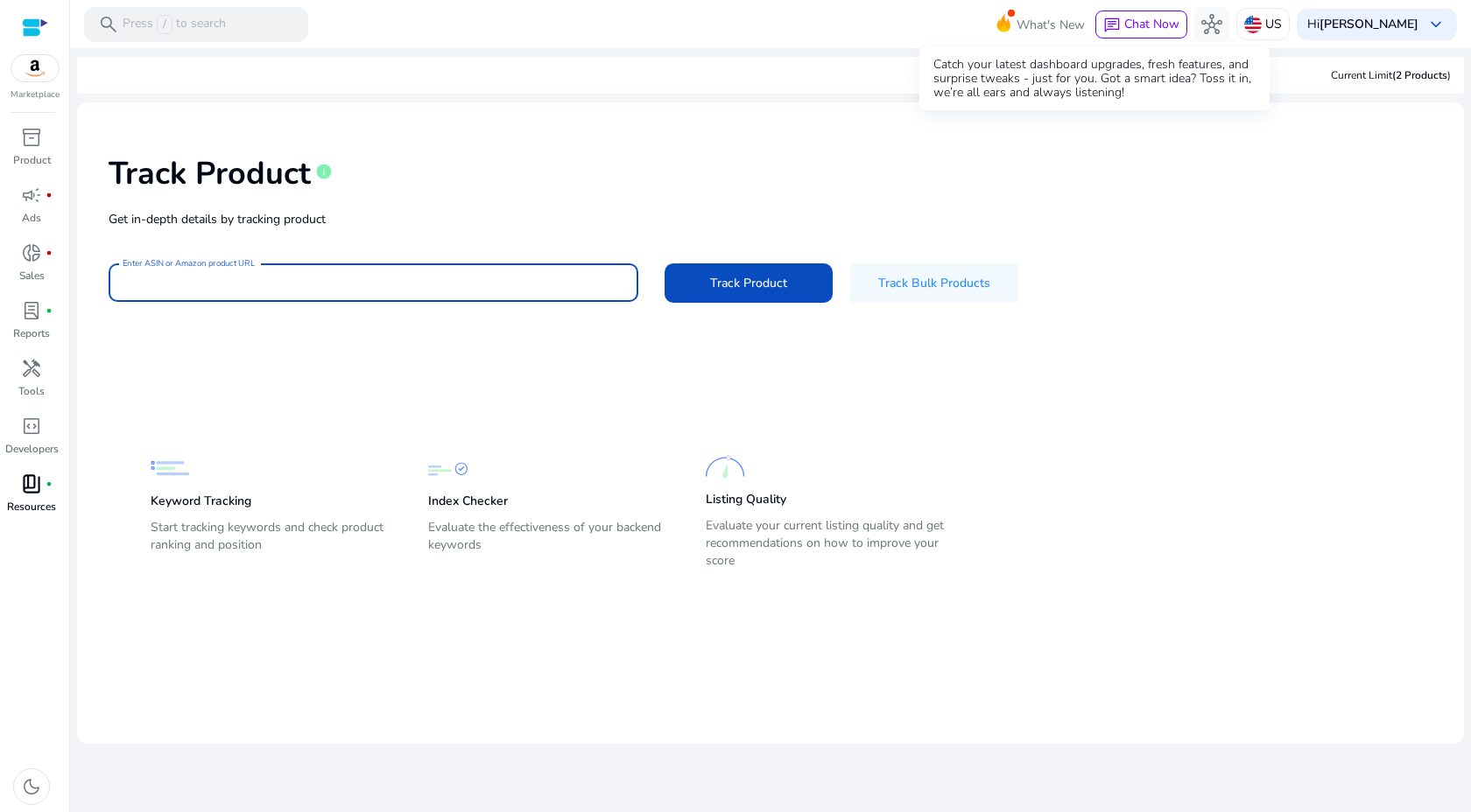
paste input "**********"
type input "**********"
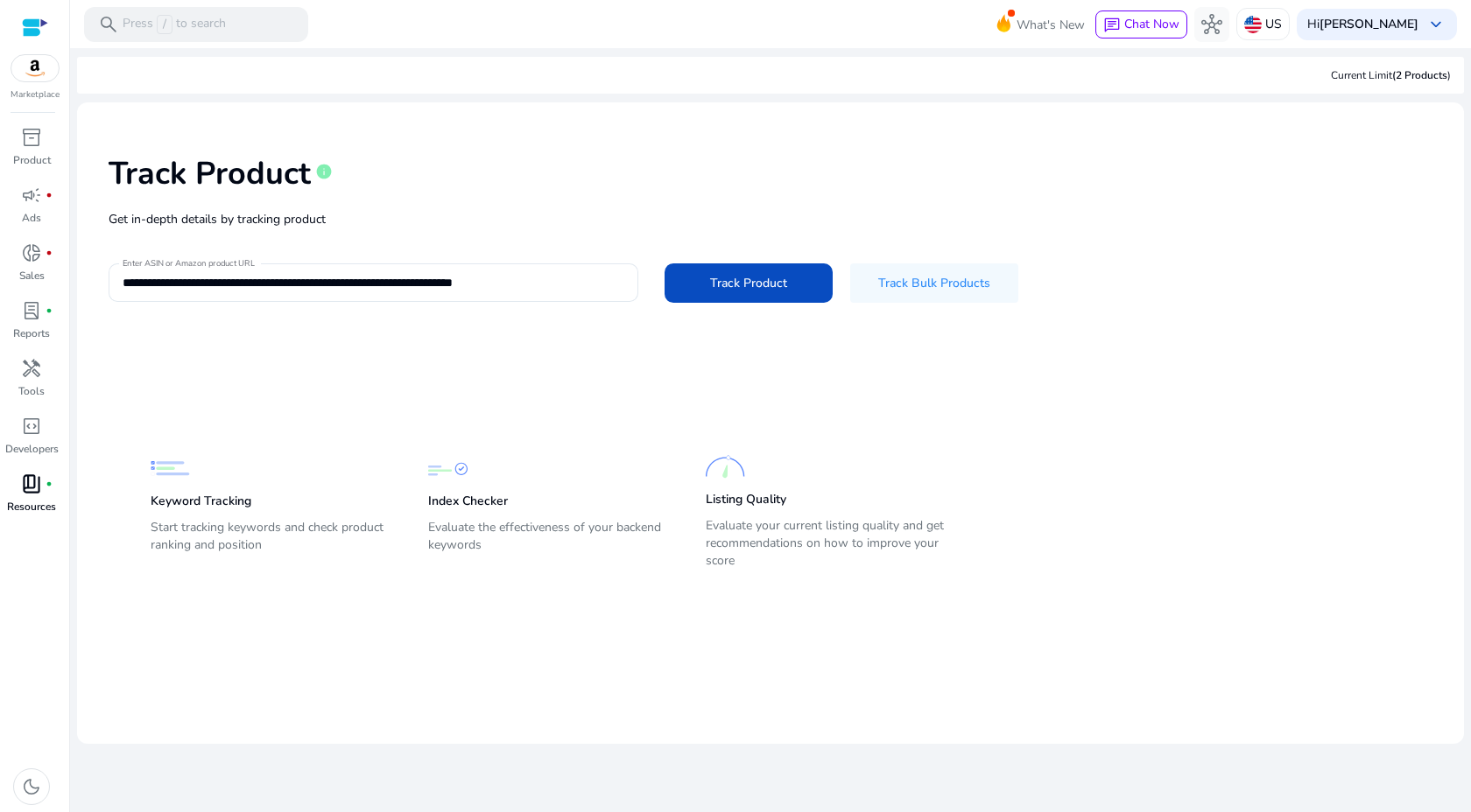
click at [725, 260] on div "**********" at bounding box center [771, 227] width 1359 height 222
click at [725, 269] on span at bounding box center [748, 282] width 168 height 42
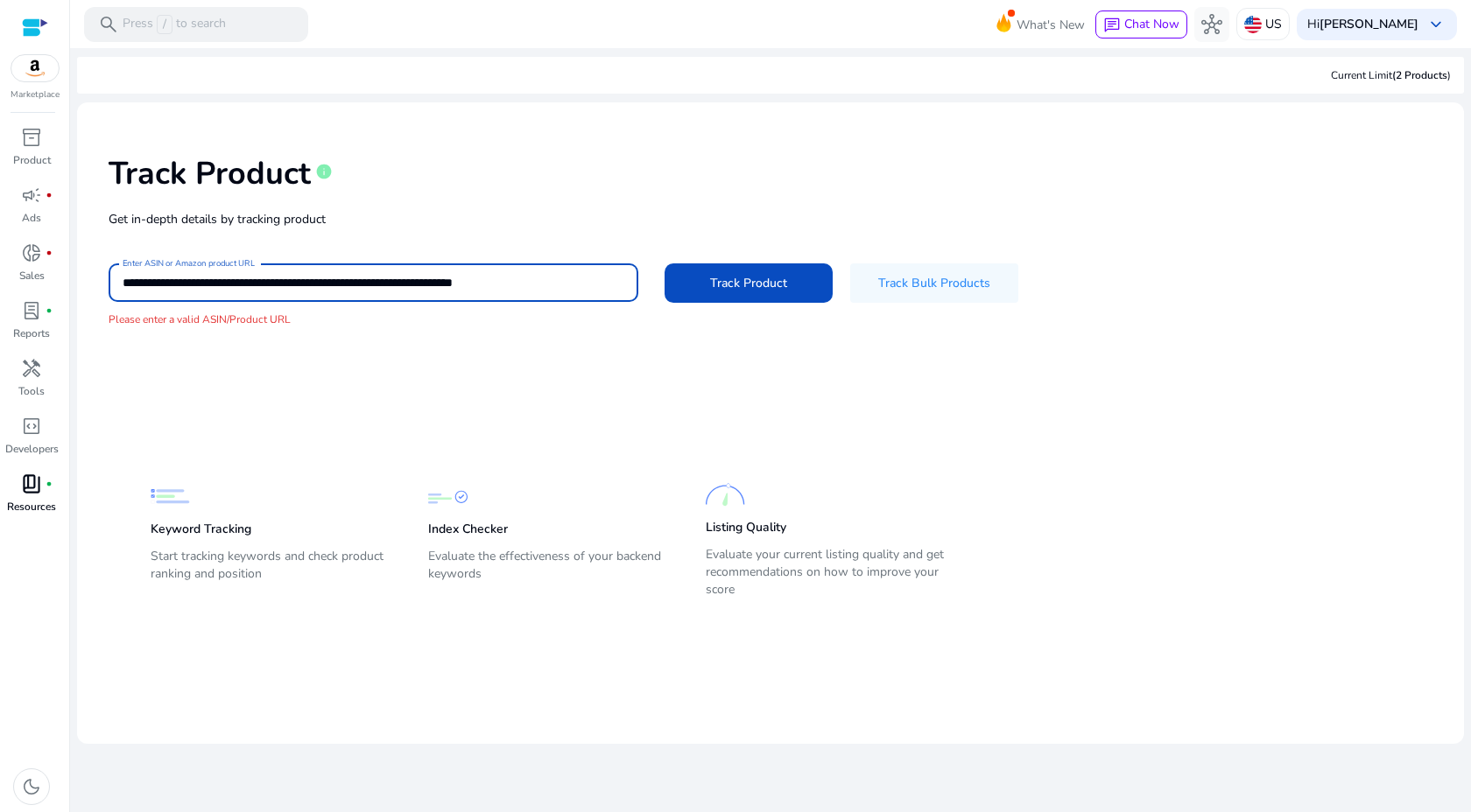
click at [554, 277] on input "**********" at bounding box center [372, 282] width 501 height 19
drag, startPoint x: 568, startPoint y: 280, endPoint x: 136, endPoint y: 278, distance: 432.0
click at [136, 278] on input "**********" at bounding box center [372, 282] width 501 height 19
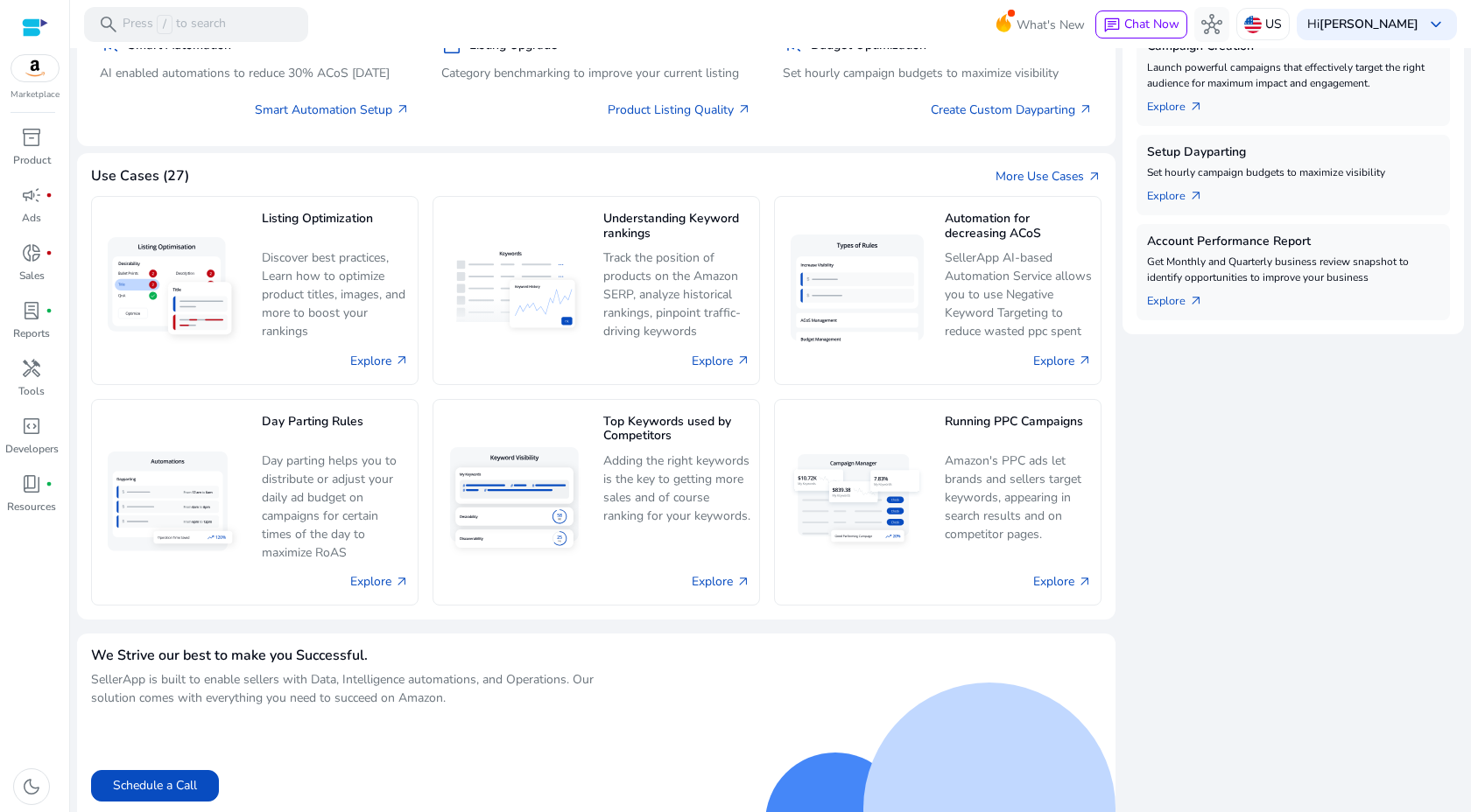
scroll to position [605, 0]
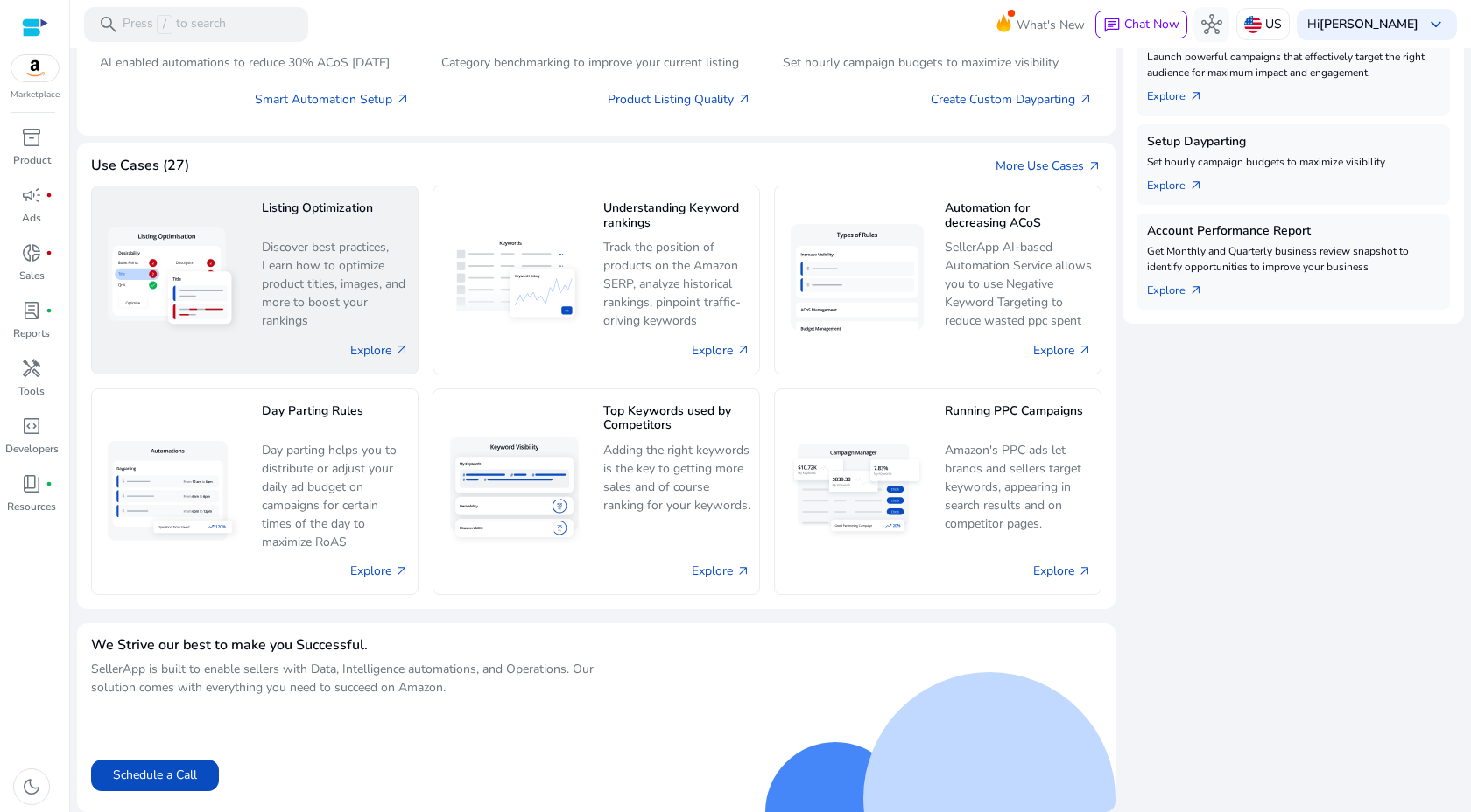
click at [259, 304] on div "Listing Optimization Discover best practices, Learn how to optimize product tit…" at bounding box center [254, 280] width 327 height 189
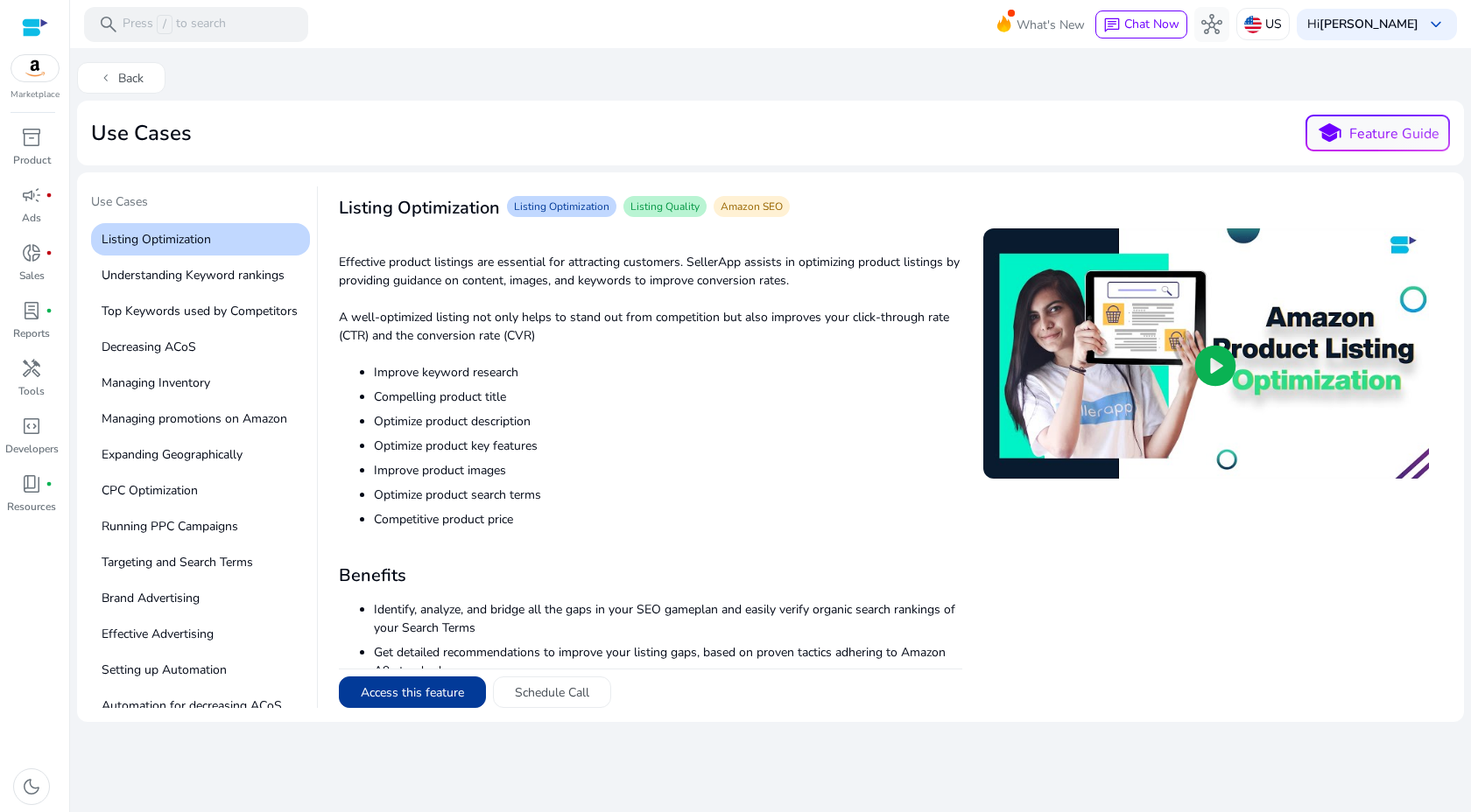
click at [410, 700] on button "Access this feature" at bounding box center [411, 692] width 147 height 31
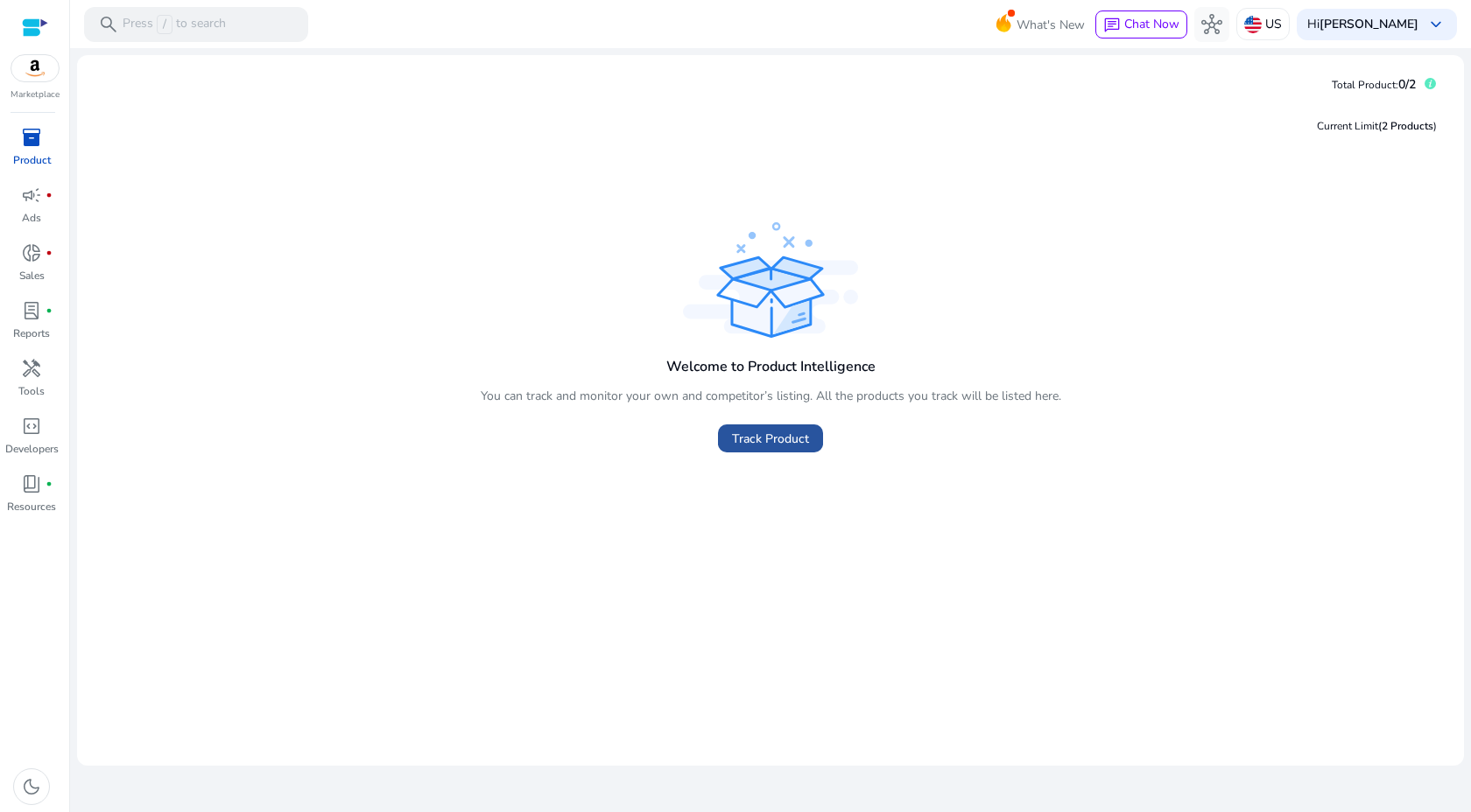
click at [779, 444] on span "Track Product" at bounding box center [770, 439] width 77 height 18
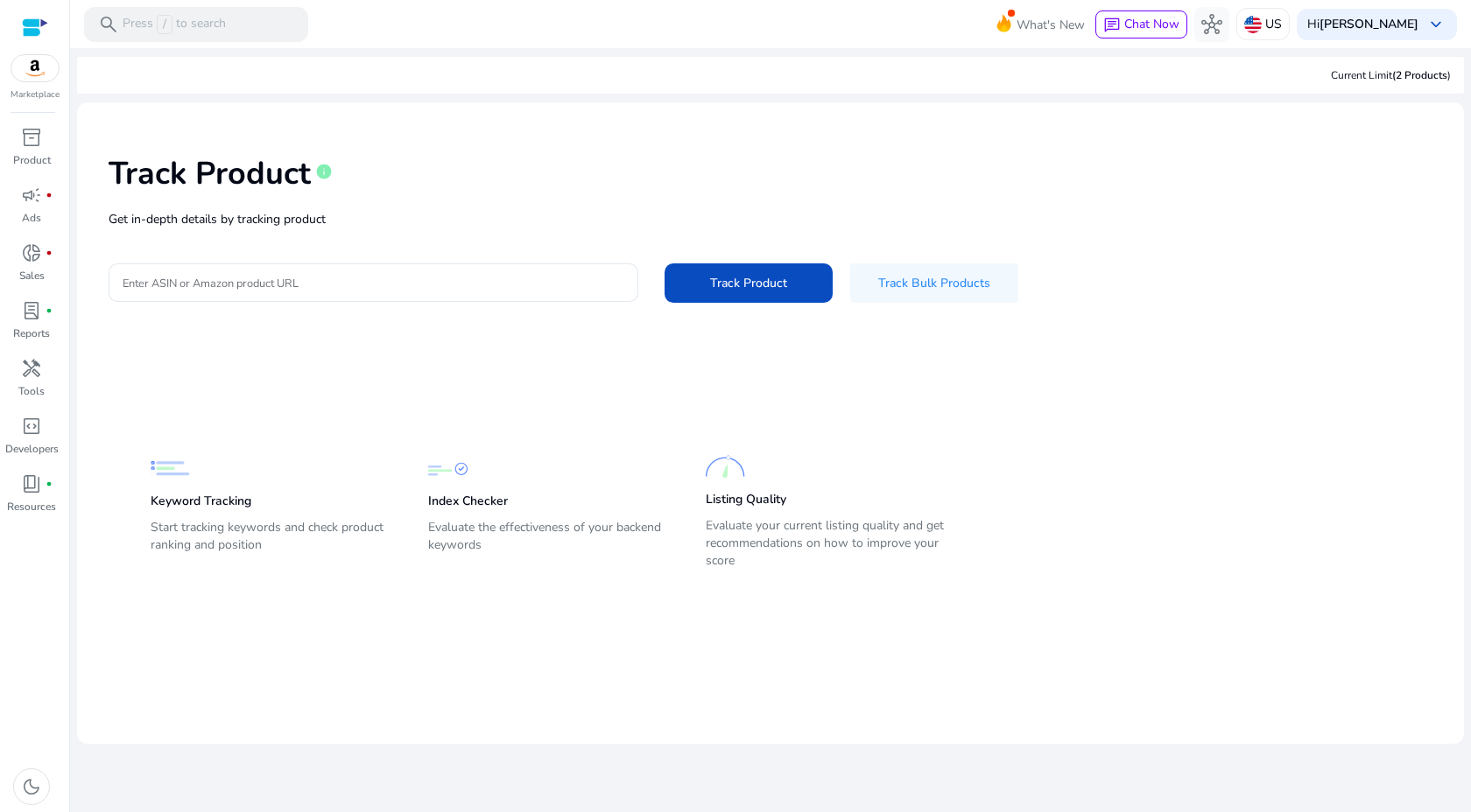
click at [37, 65] on img at bounding box center [35, 68] width 47 height 27
click at [31, 17] on div at bounding box center [35, 27] width 27 height 20
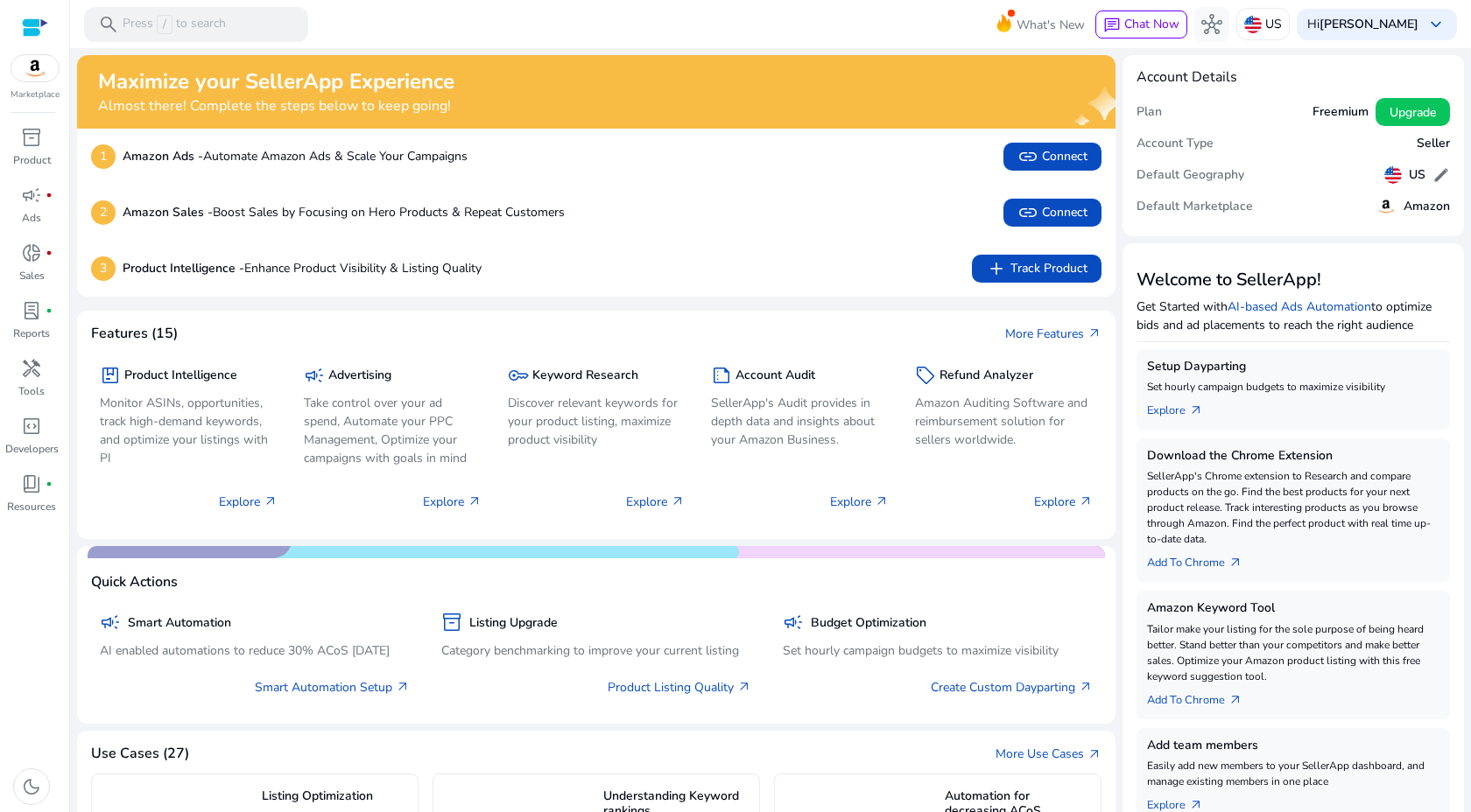
click at [126, 219] on b "Amazon Sales -" at bounding box center [167, 212] width 90 height 17
click at [1075, 214] on span "link Connect" at bounding box center [1052, 212] width 70 height 21
